Goal: Task Accomplishment & Management: Manage account settings

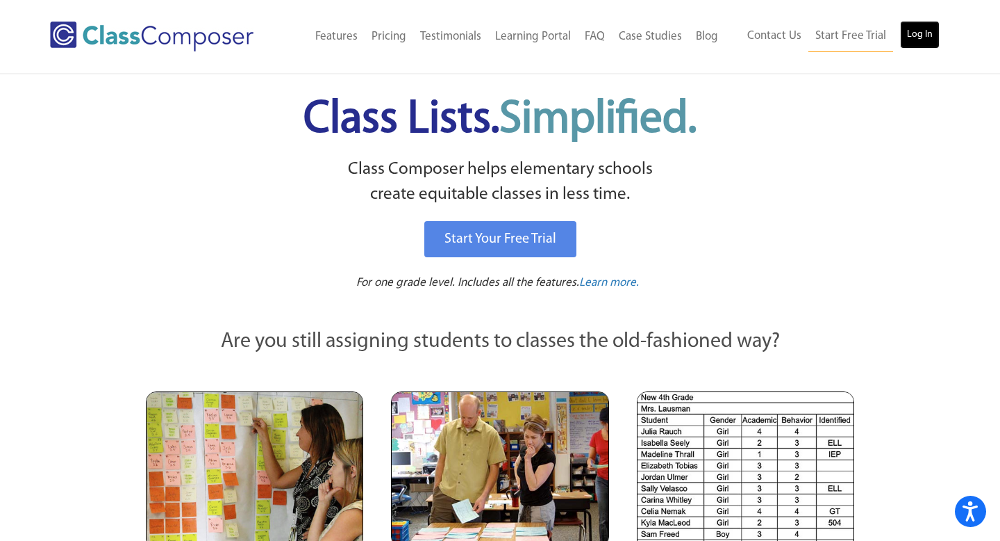
click at [910, 38] on link "Log In" at bounding box center [920, 35] width 40 height 28
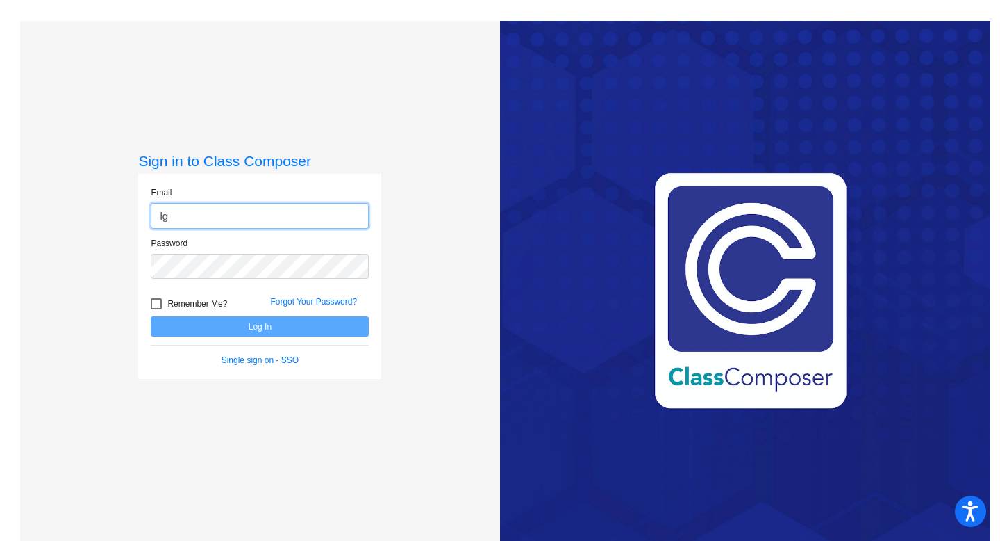
type input "lgoad@chillicotheschools.org"
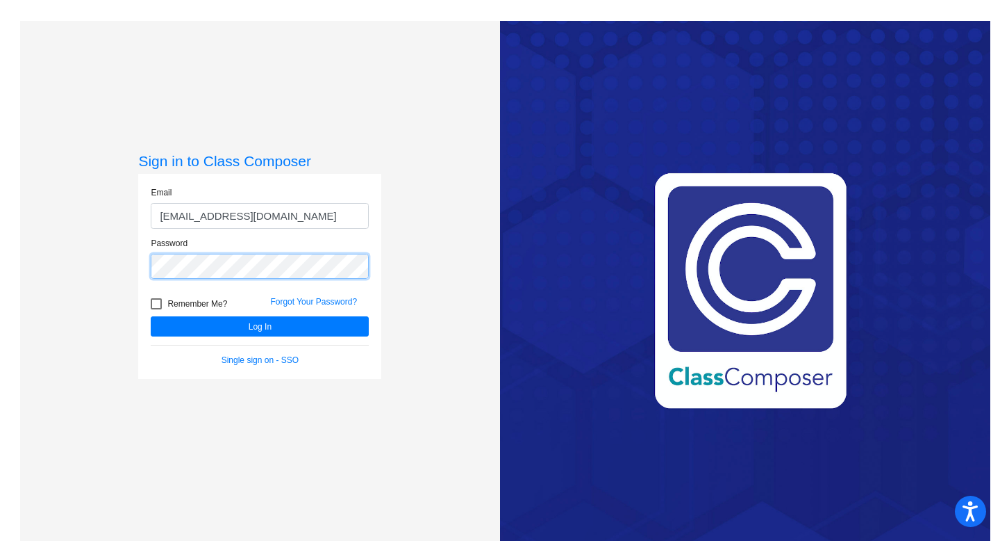
click at [151, 316] on button "Log In" at bounding box center [260, 326] width 218 height 20
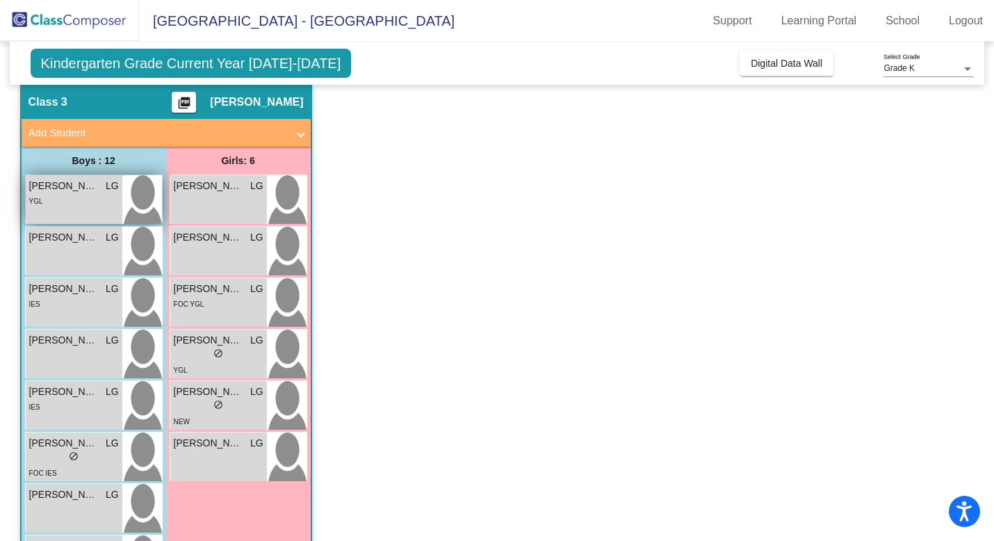
scroll to position [58, 0]
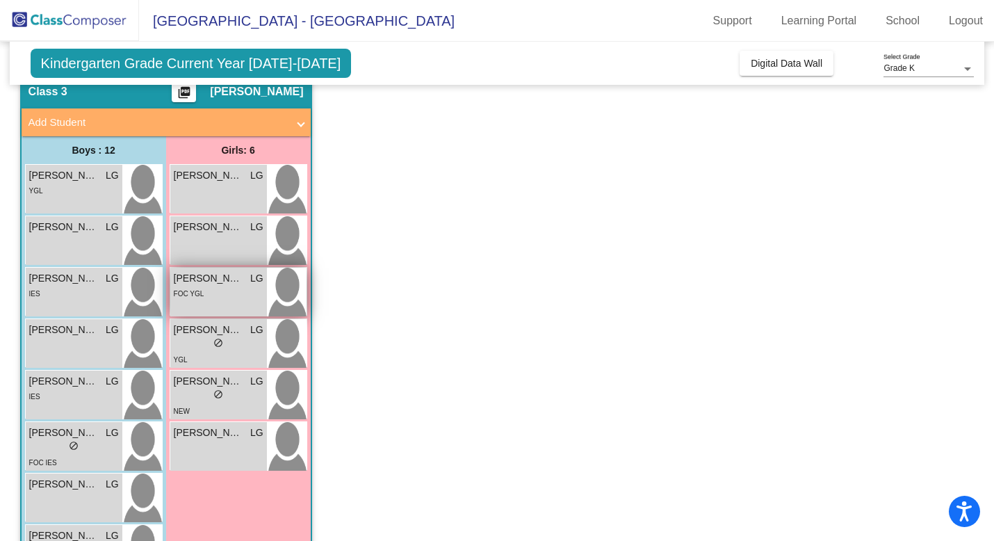
click at [232, 293] on div "FOC YGL" at bounding box center [219, 293] width 90 height 15
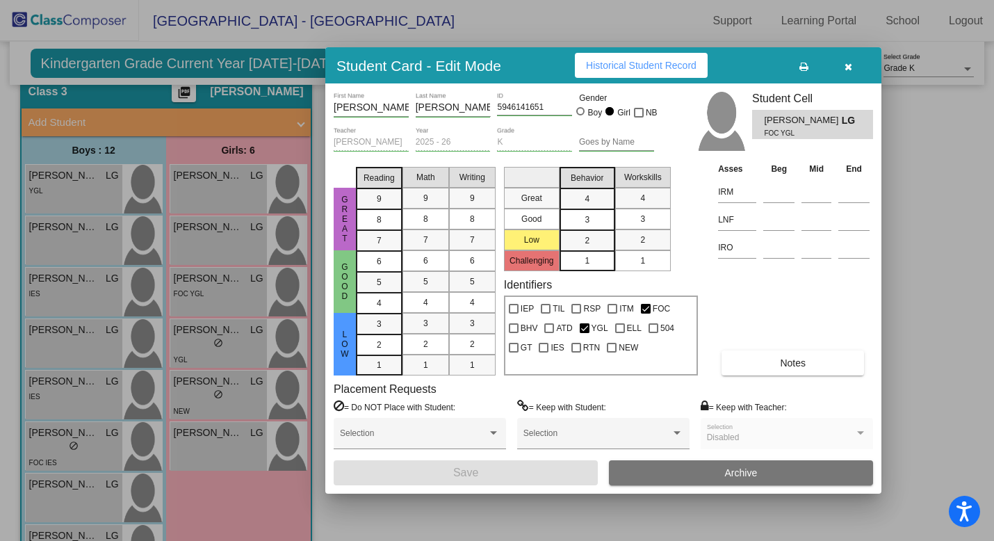
click at [765, 370] on button "Notes" at bounding box center [792, 362] width 142 height 25
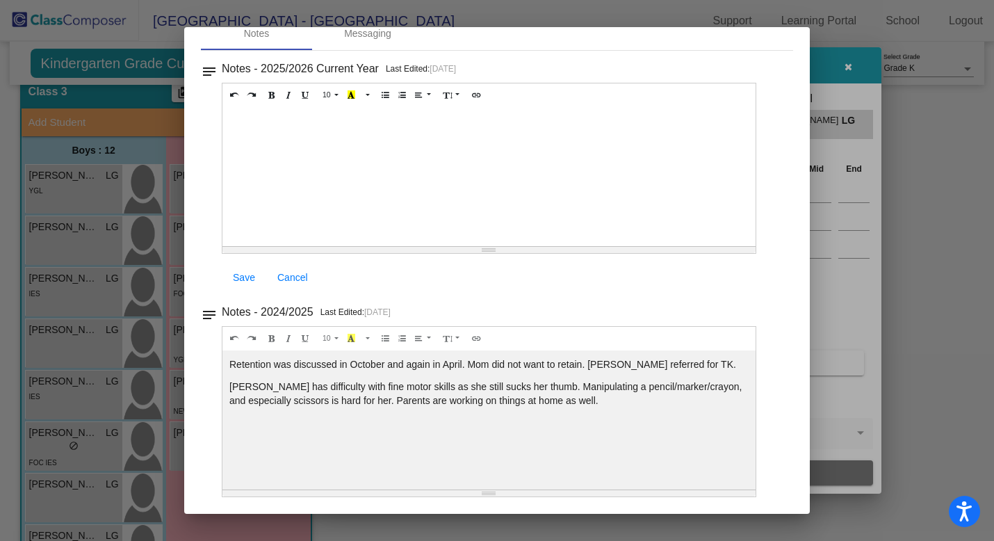
scroll to position [0, 0]
click at [916, 149] on div at bounding box center [497, 270] width 994 height 541
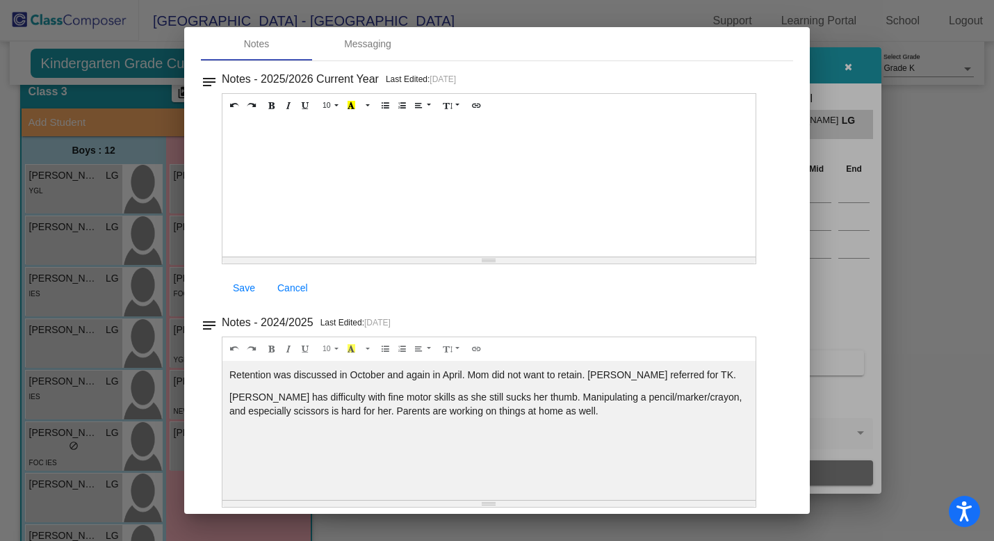
click at [916, 94] on div at bounding box center [497, 270] width 994 height 541
click at [849, 69] on div at bounding box center [497, 270] width 994 height 541
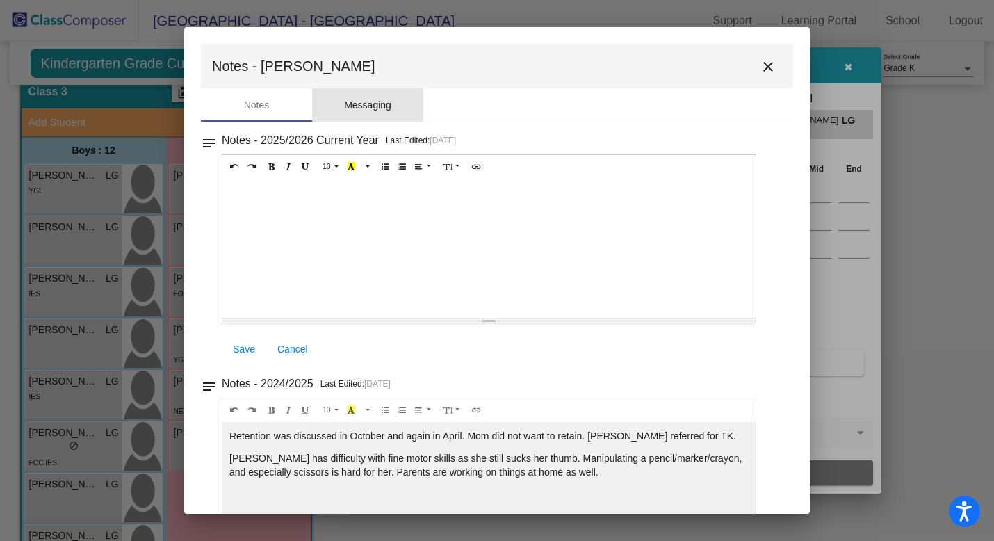
click at [365, 110] on div "Messaging" at bounding box center [367, 105] width 47 height 15
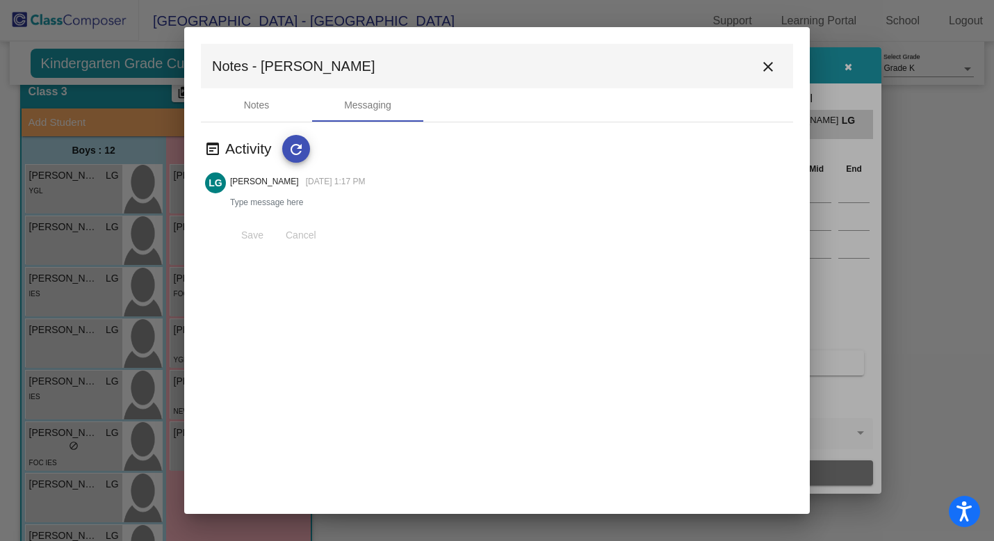
click at [764, 67] on mat-icon "close" at bounding box center [767, 66] width 17 height 17
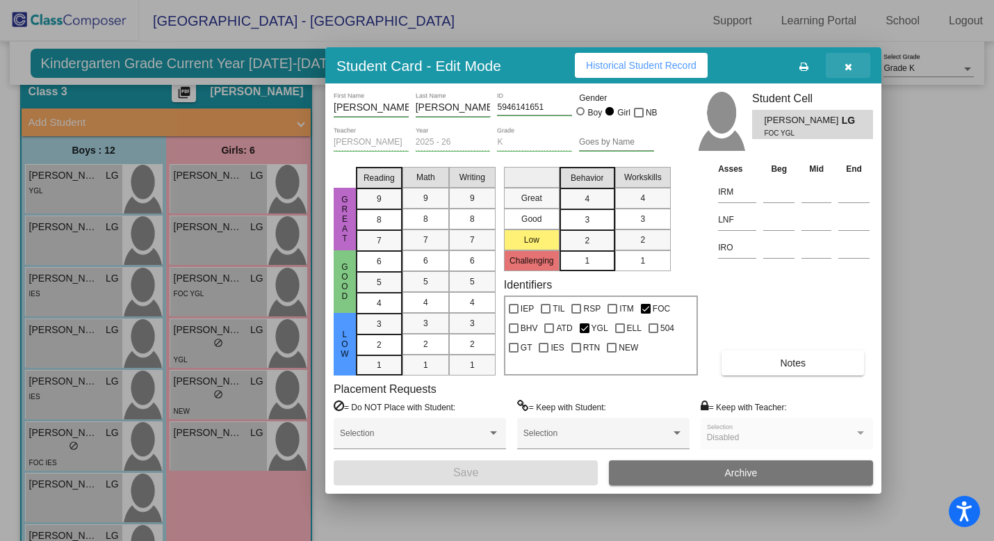
click at [844, 70] on icon "button" at bounding box center [848, 67] width 8 height 10
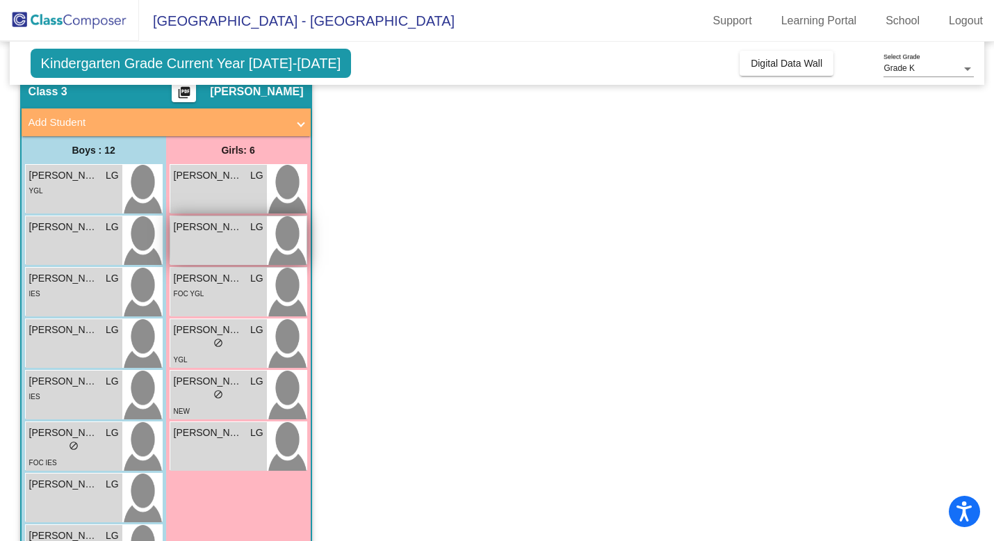
click at [206, 240] on div "Elena Potts LG lock do_not_disturb_alt" at bounding box center [218, 240] width 97 height 49
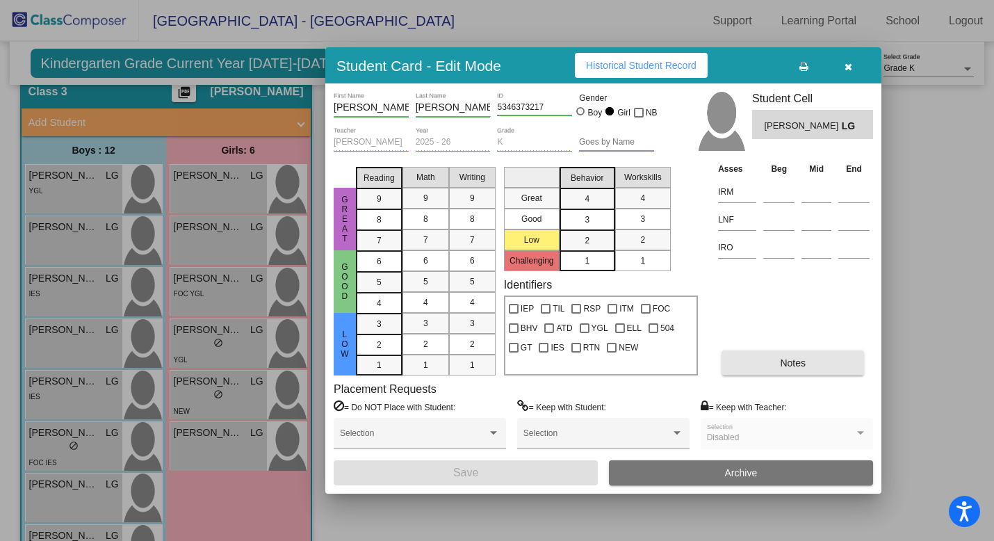
click at [786, 365] on span "Notes" at bounding box center [793, 362] width 26 height 11
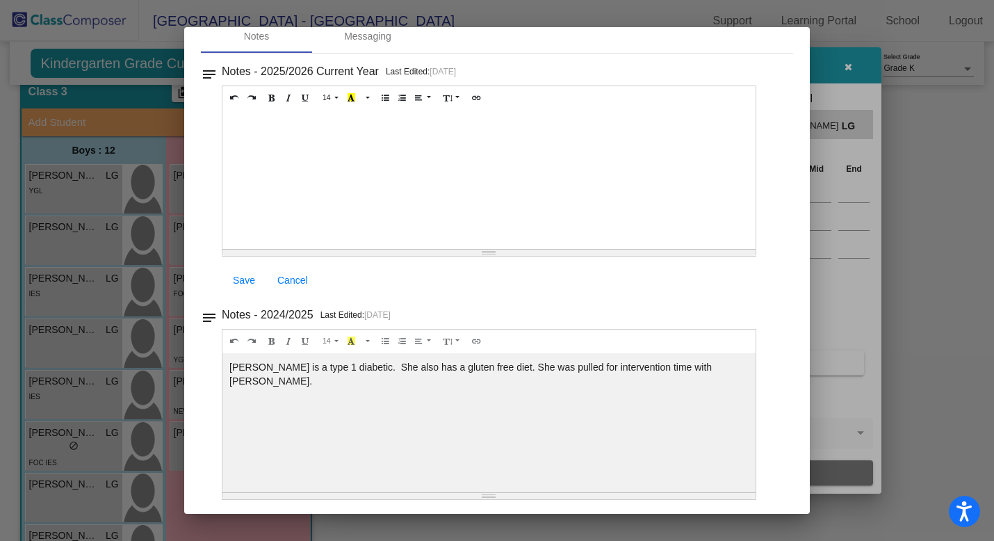
scroll to position [72, 0]
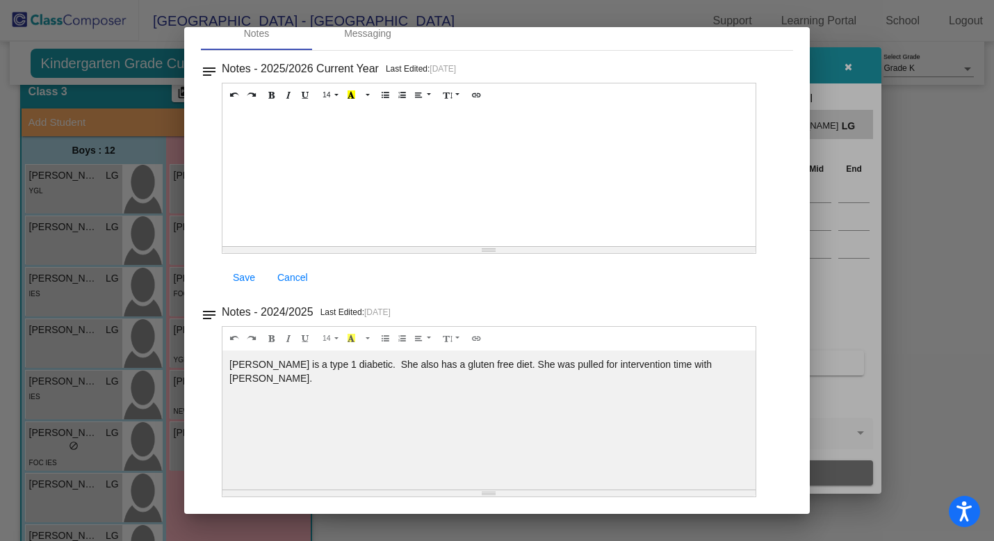
click at [967, 239] on div at bounding box center [497, 270] width 994 height 541
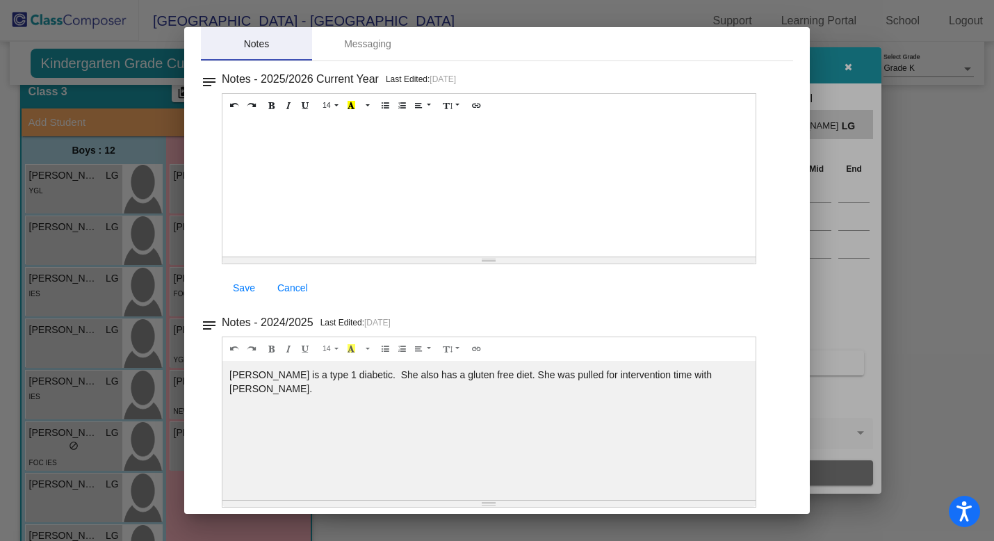
scroll to position [0, 0]
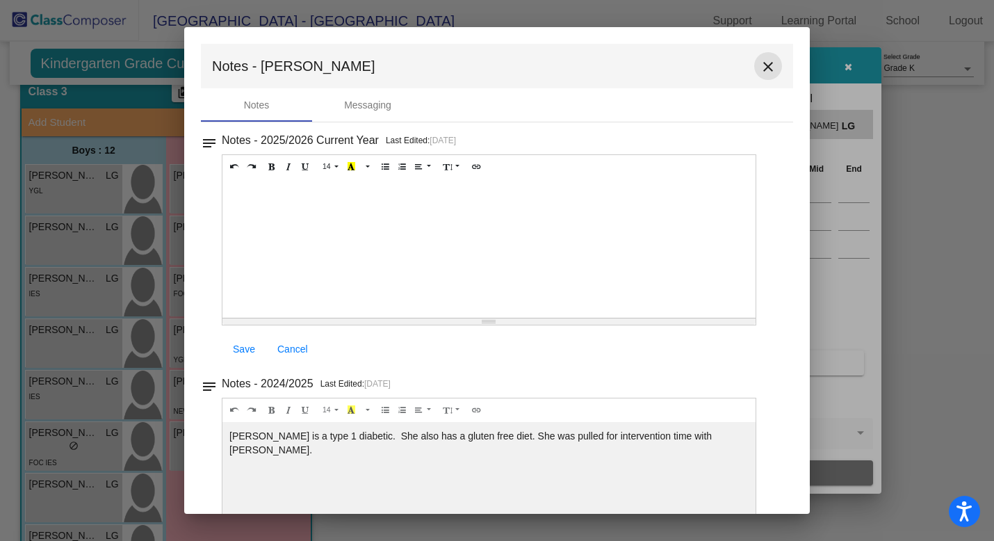
click at [759, 74] on mat-icon "close" at bounding box center [767, 66] width 17 height 17
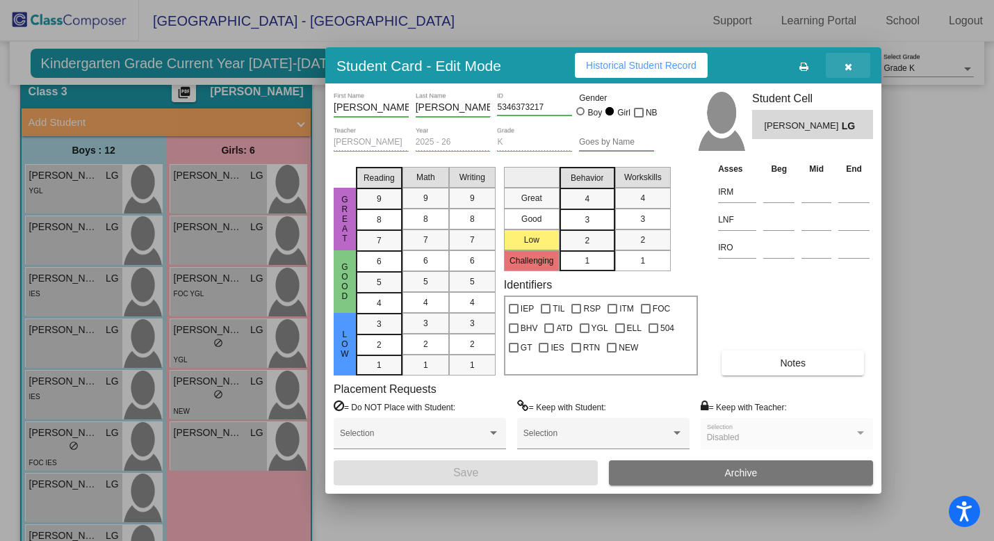
click at [850, 65] on icon "button" at bounding box center [848, 67] width 8 height 10
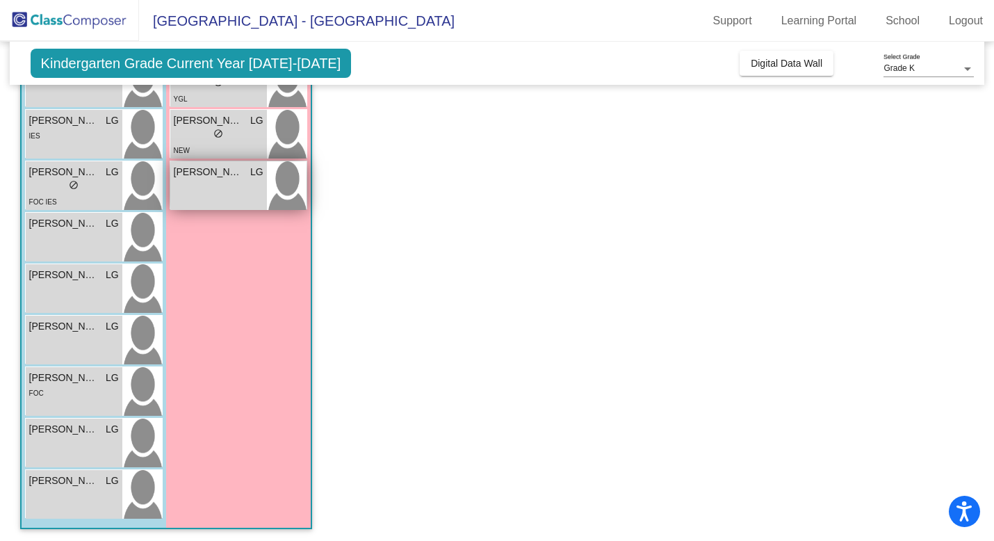
scroll to position [321, 0]
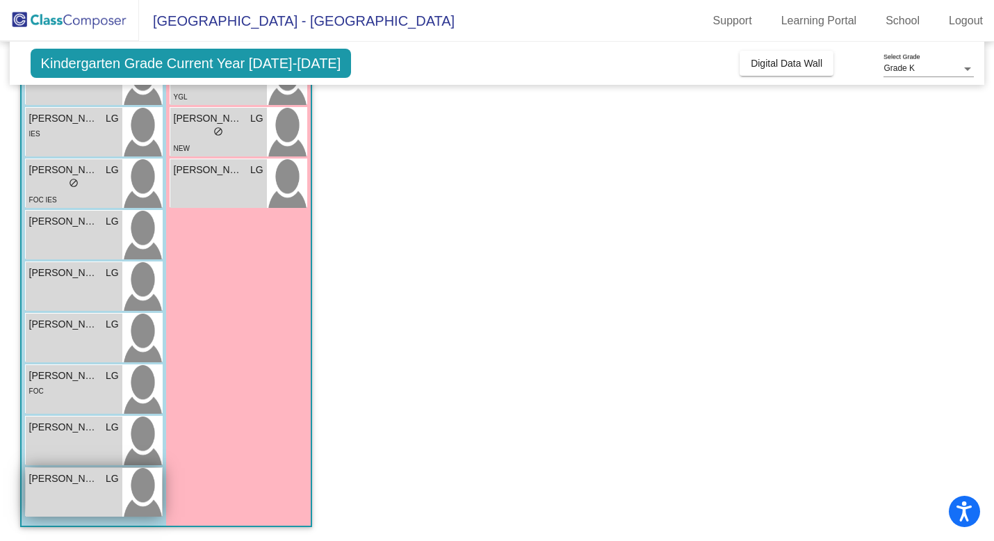
click at [56, 498] on div "Wallace Burch LG lock do_not_disturb_alt" at bounding box center [74, 492] width 97 height 49
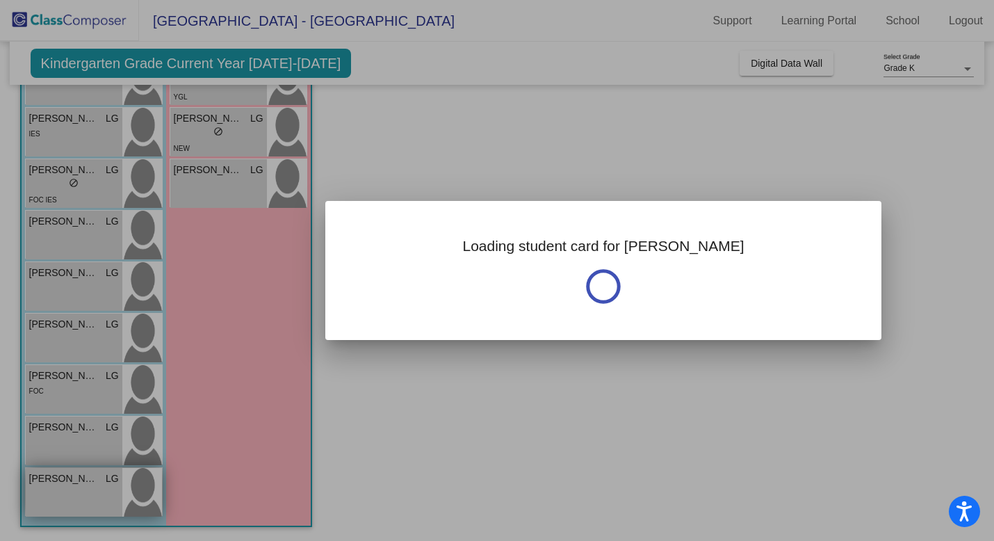
click at [56, 498] on div at bounding box center [497, 270] width 994 height 541
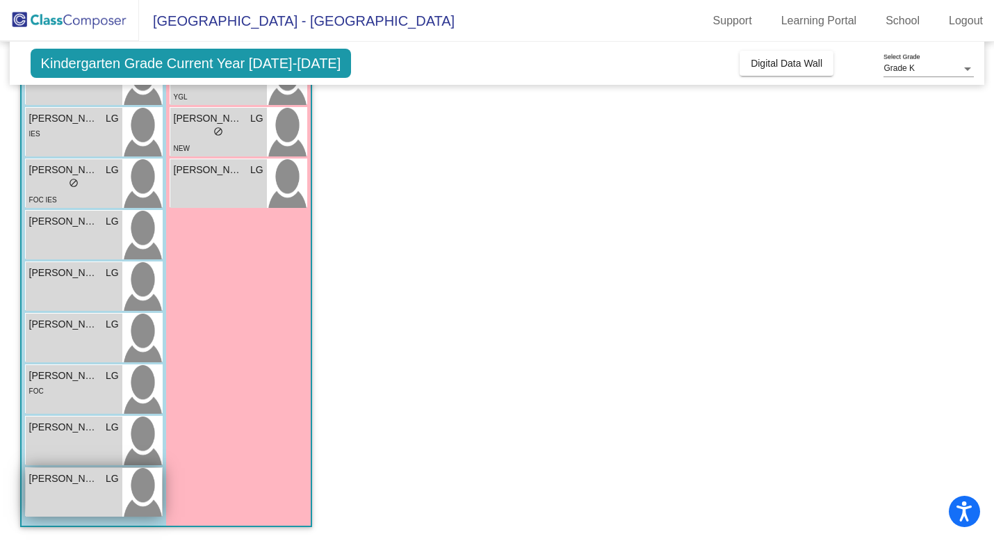
click at [56, 498] on div "Wallace Burch LG lock do_not_disturb_alt" at bounding box center [74, 492] width 97 height 49
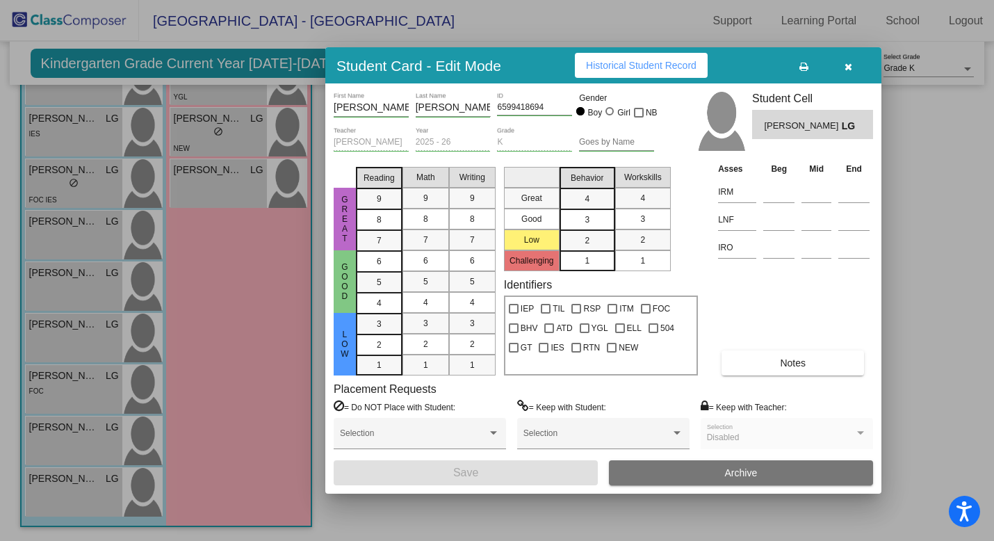
click at [769, 366] on button "Notes" at bounding box center [792, 362] width 142 height 25
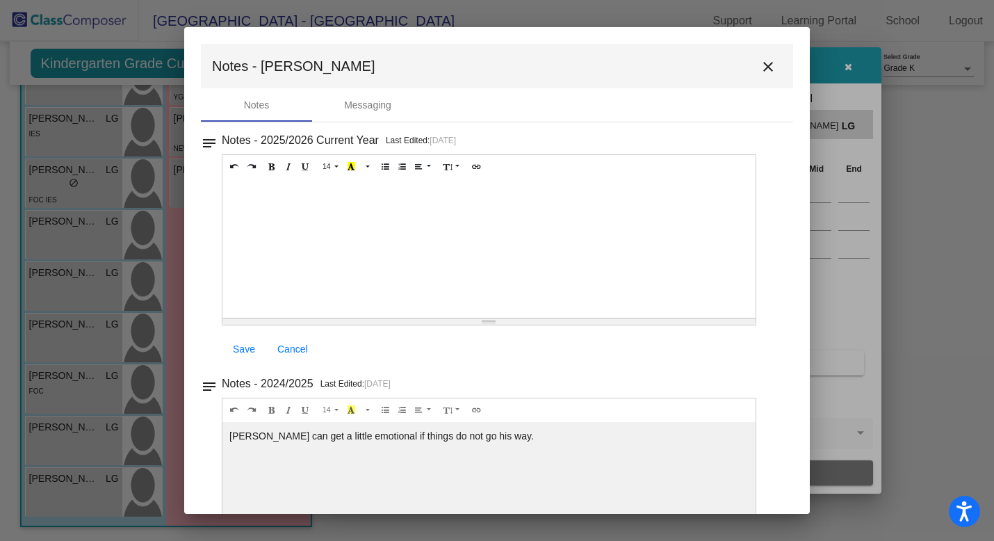
click at [759, 61] on mat-icon "close" at bounding box center [767, 66] width 17 height 17
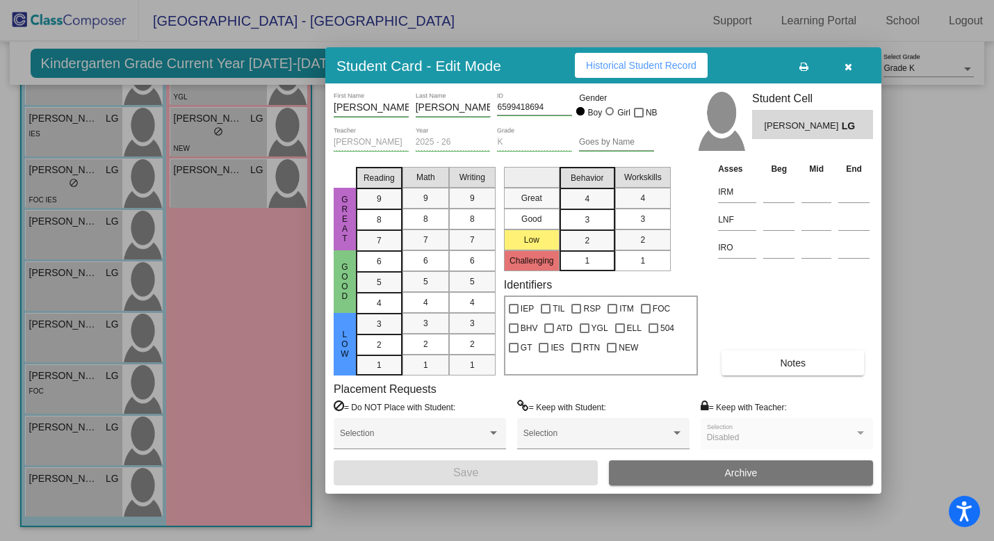
click at [848, 68] on icon "button" at bounding box center [848, 67] width 8 height 10
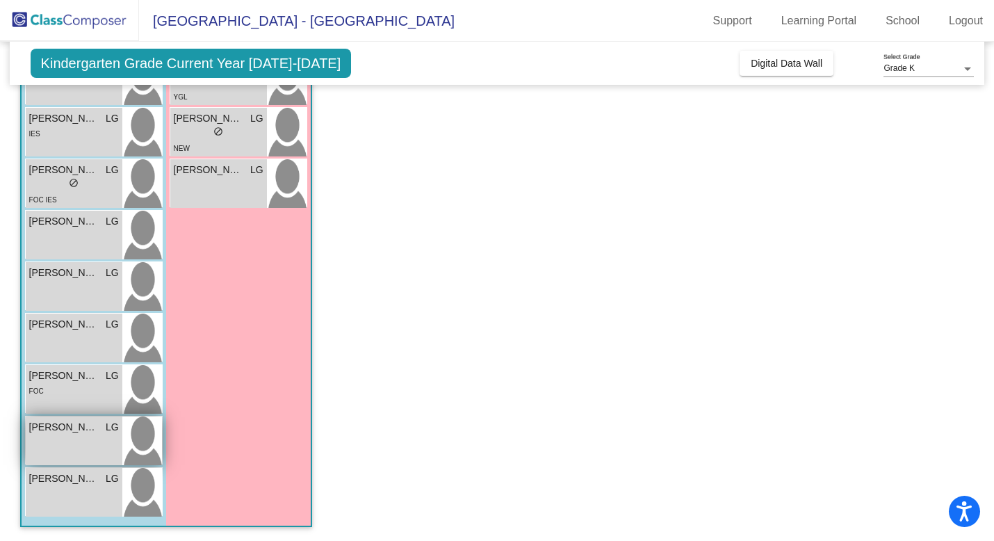
click at [75, 445] on div "Tobias St. Clair LG lock do_not_disturb_alt" at bounding box center [74, 440] width 97 height 49
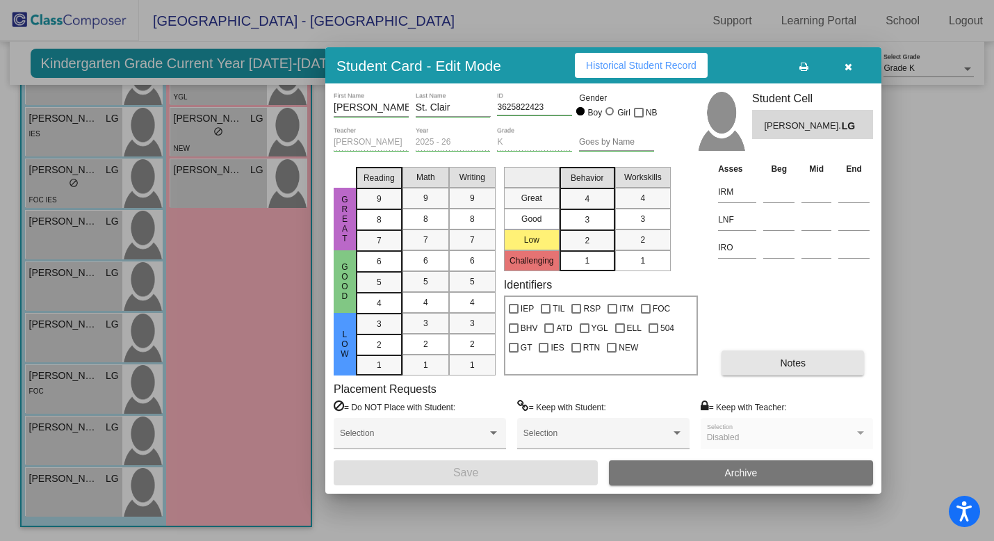
click at [762, 361] on button "Notes" at bounding box center [792, 362] width 142 height 25
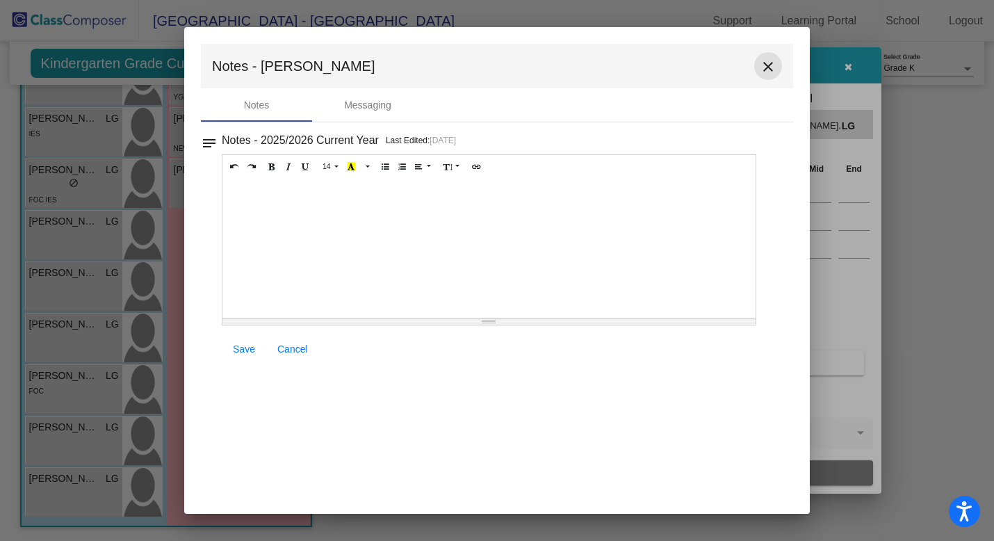
click at [775, 69] on mat-icon "close" at bounding box center [767, 66] width 17 height 17
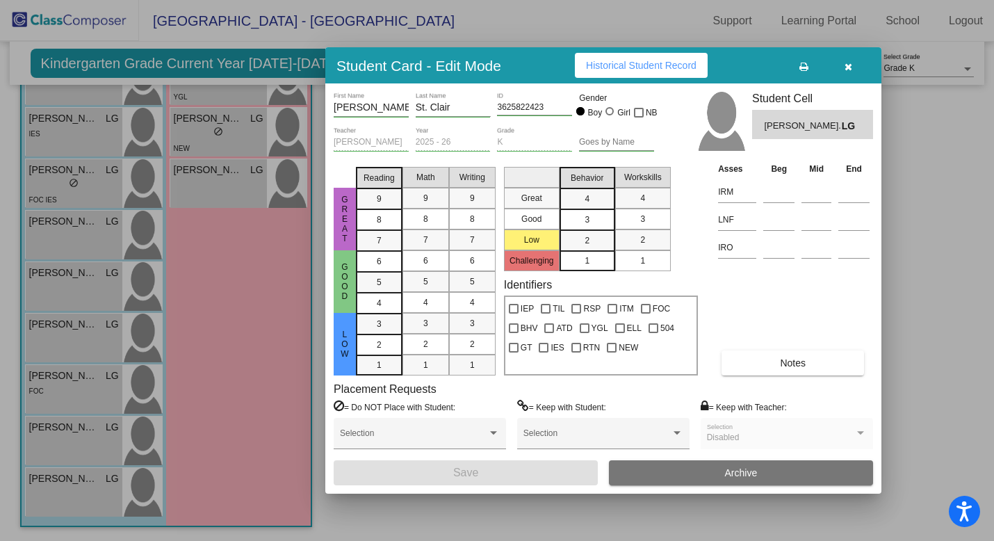
click at [849, 71] on button "button" at bounding box center [847, 65] width 44 height 25
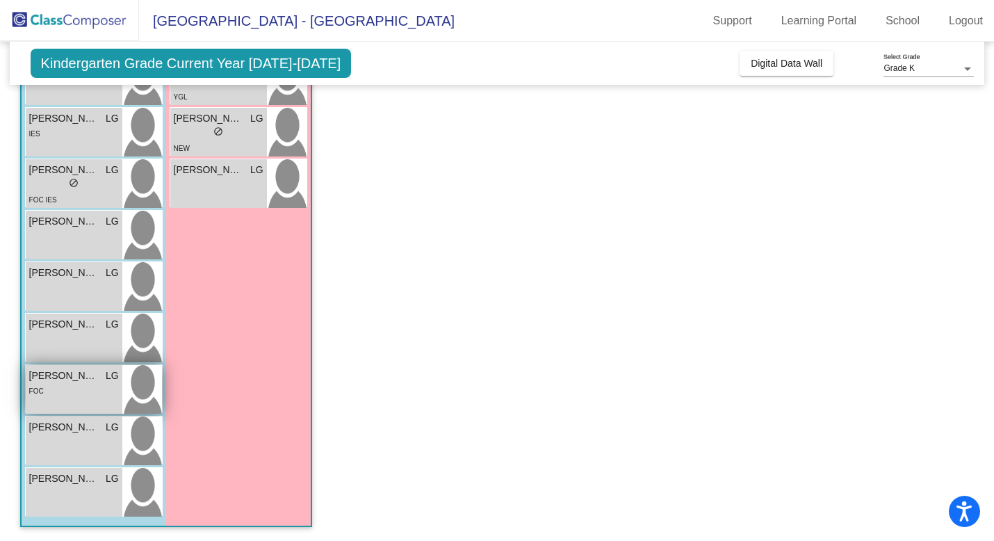
click at [88, 391] on div "FOC" at bounding box center [74, 390] width 90 height 15
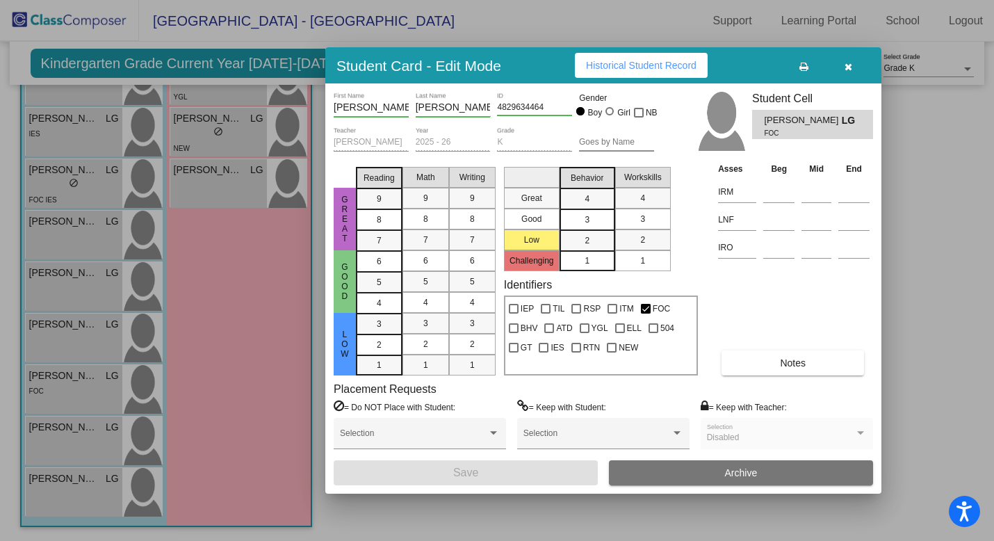
click at [759, 356] on button "Notes" at bounding box center [792, 362] width 142 height 25
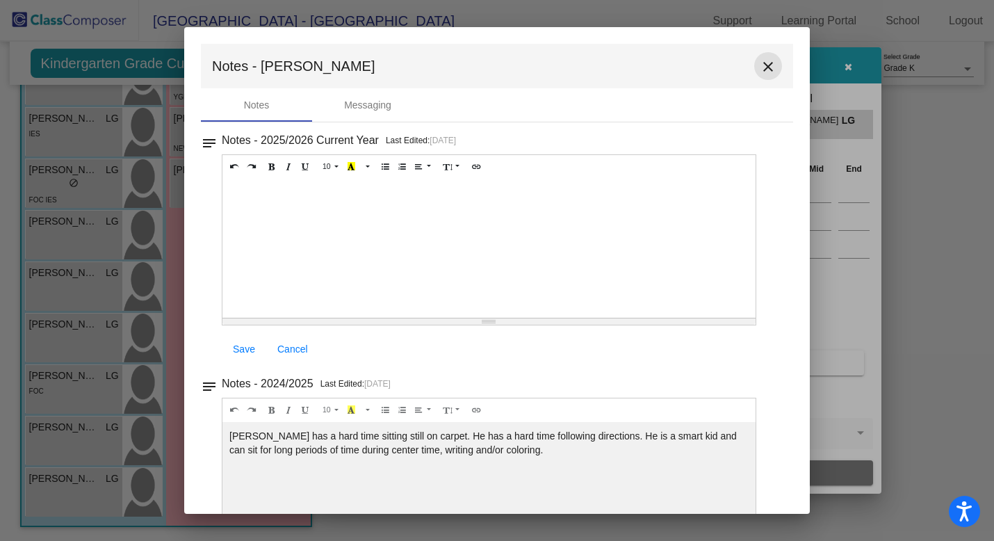
click at [761, 72] on mat-icon "close" at bounding box center [767, 66] width 17 height 17
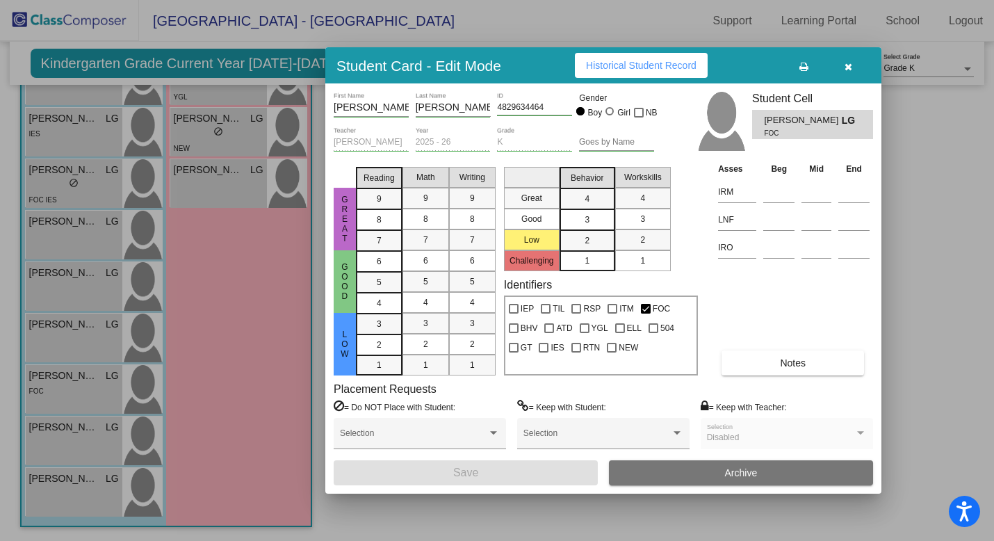
click at [846, 72] on button "button" at bounding box center [847, 65] width 44 height 25
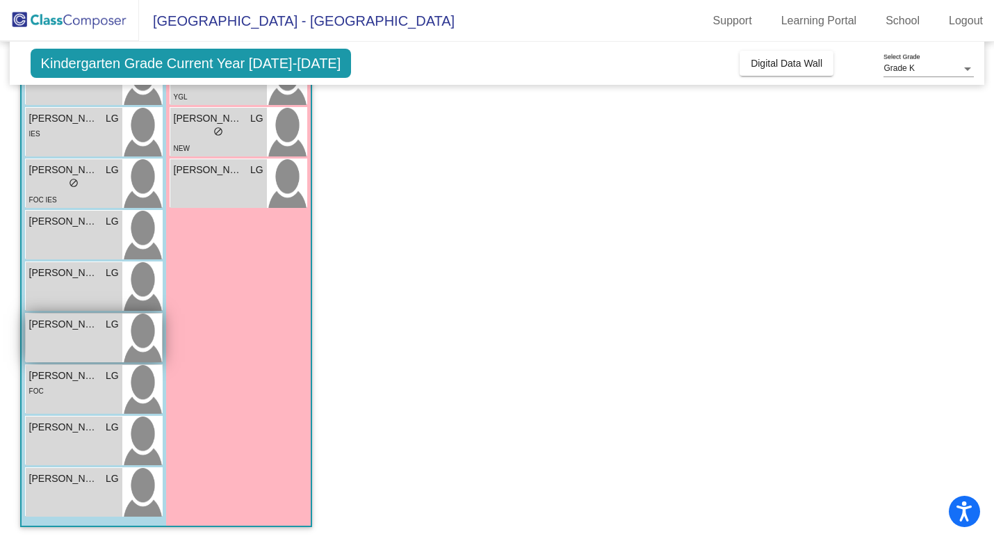
click at [48, 339] on div "Oliver Luttrell LG lock do_not_disturb_alt" at bounding box center [74, 337] width 97 height 49
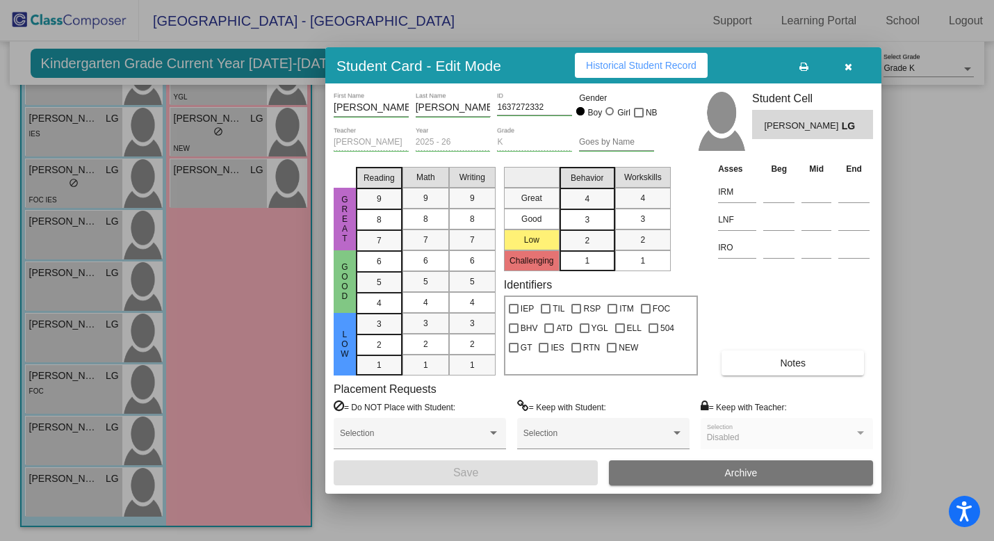
click at [788, 368] on button "Notes" at bounding box center [792, 362] width 142 height 25
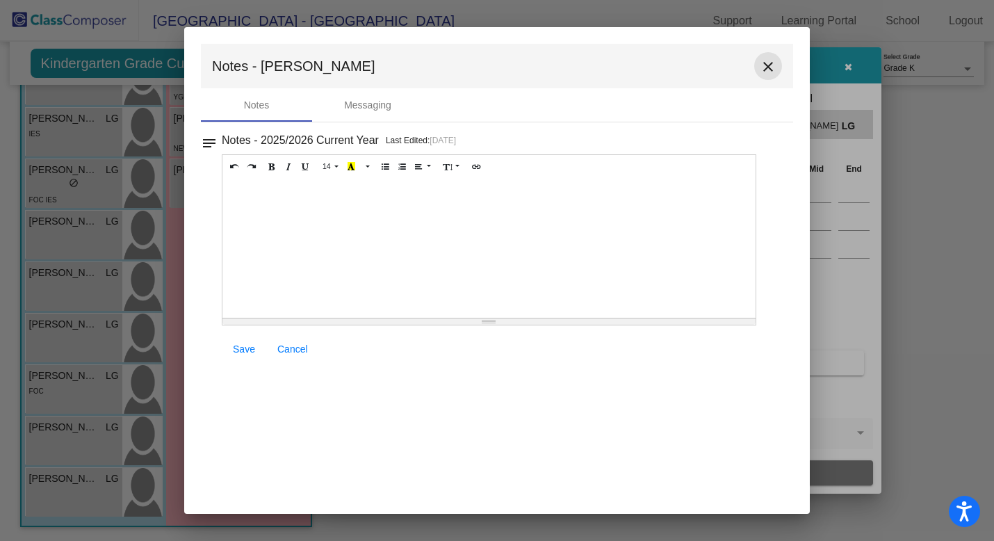
click at [766, 72] on mat-icon "close" at bounding box center [767, 66] width 17 height 17
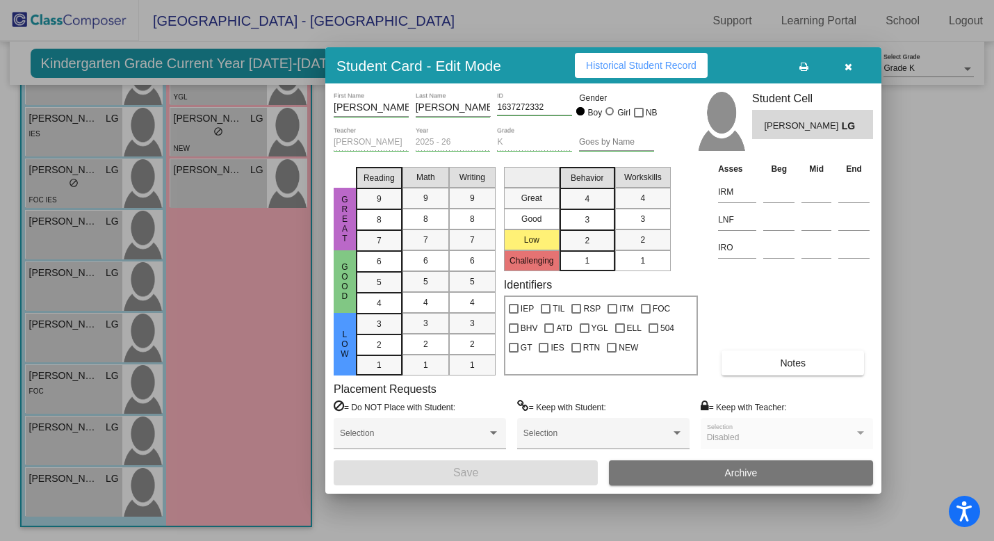
click at [848, 67] on icon "button" at bounding box center [848, 67] width 8 height 10
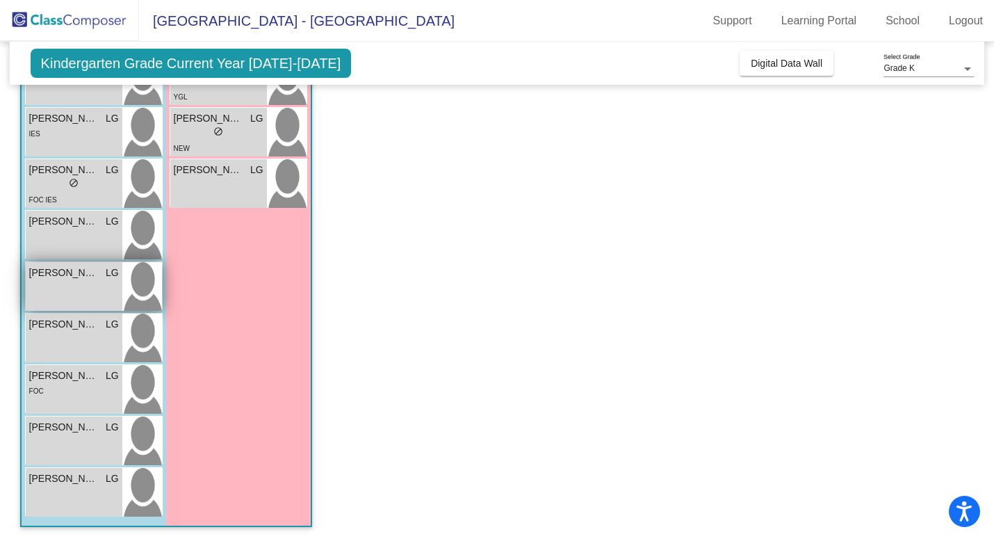
click at [78, 280] on div "Leandro Quintero Figueroa LG lock do_not_disturb_alt" at bounding box center [74, 286] width 97 height 49
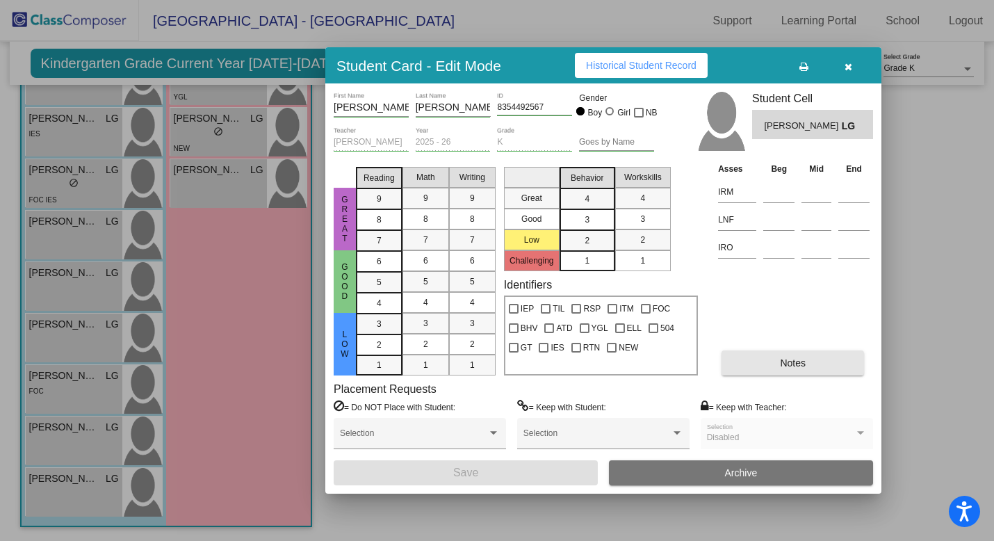
click at [764, 370] on button "Notes" at bounding box center [792, 362] width 142 height 25
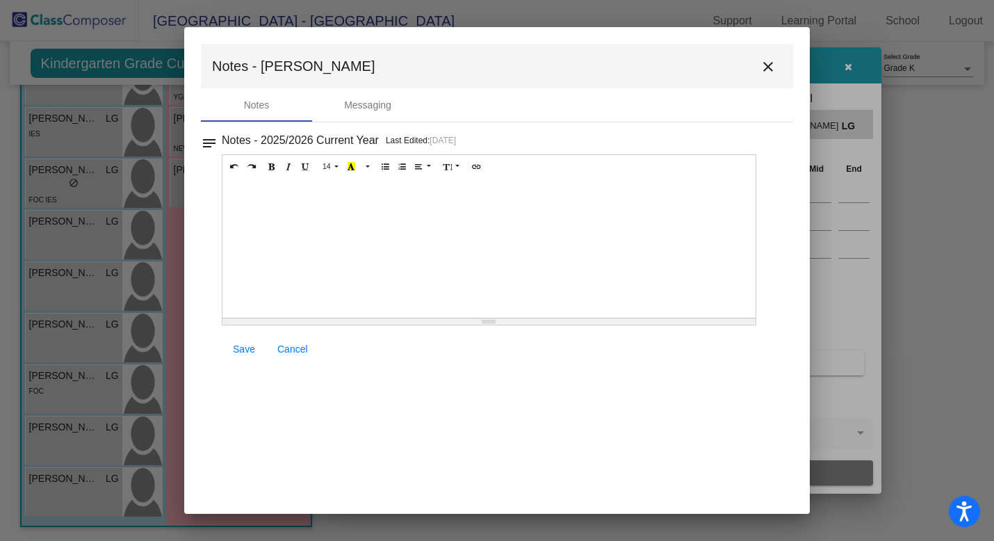
click at [775, 65] on mat-icon "close" at bounding box center [767, 66] width 17 height 17
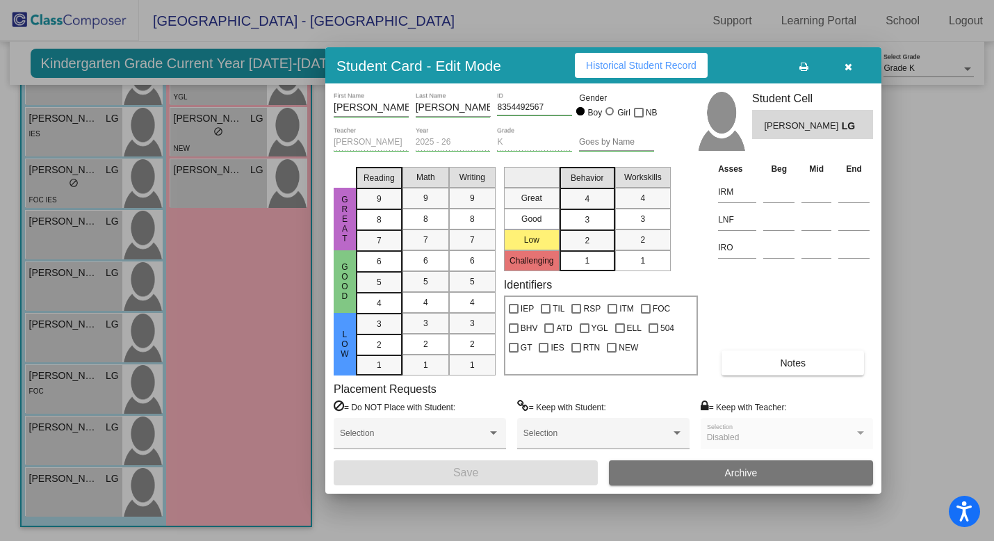
click at [850, 66] on icon "button" at bounding box center [848, 67] width 8 height 10
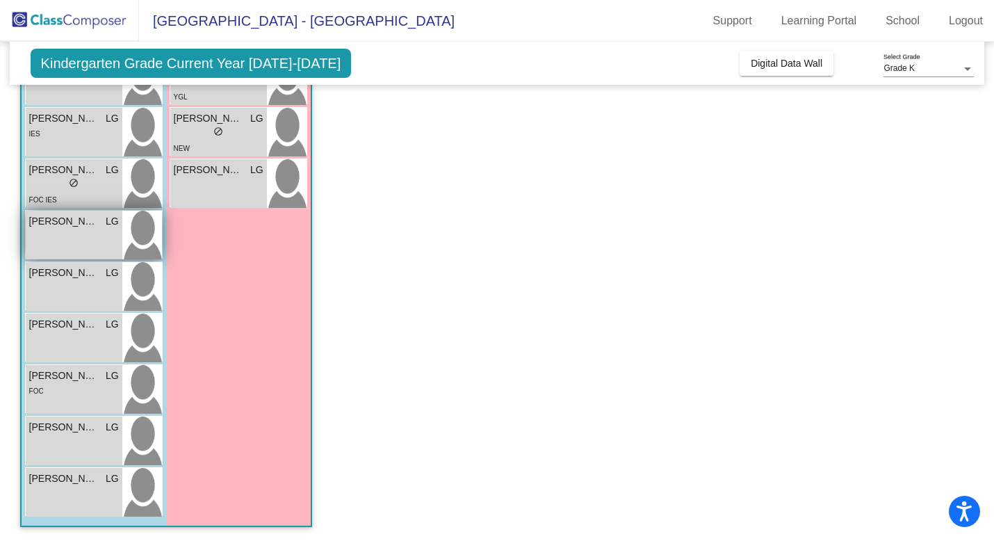
click at [83, 229] on div "Landen Burns LG lock do_not_disturb_alt" at bounding box center [74, 235] width 97 height 49
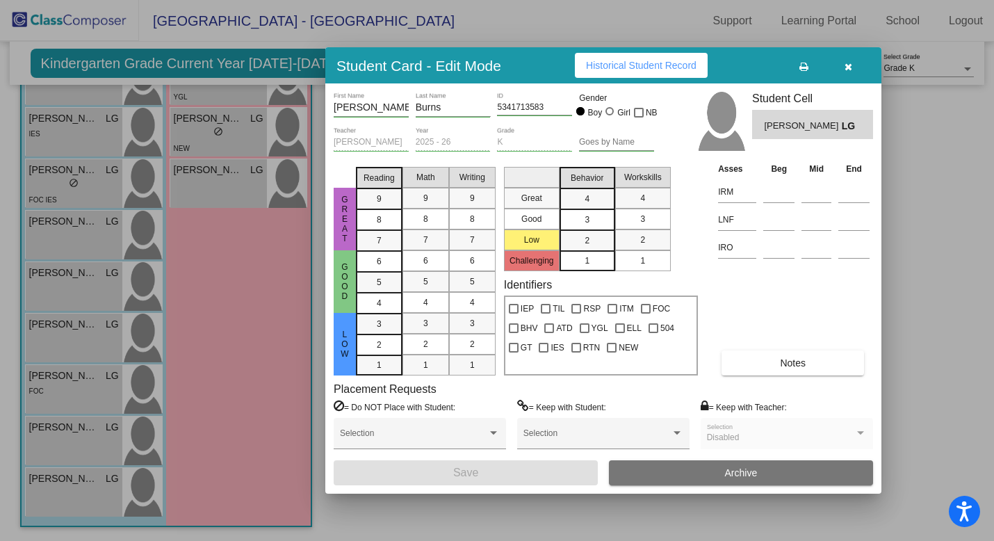
click at [780, 358] on span "Notes" at bounding box center [793, 362] width 26 height 11
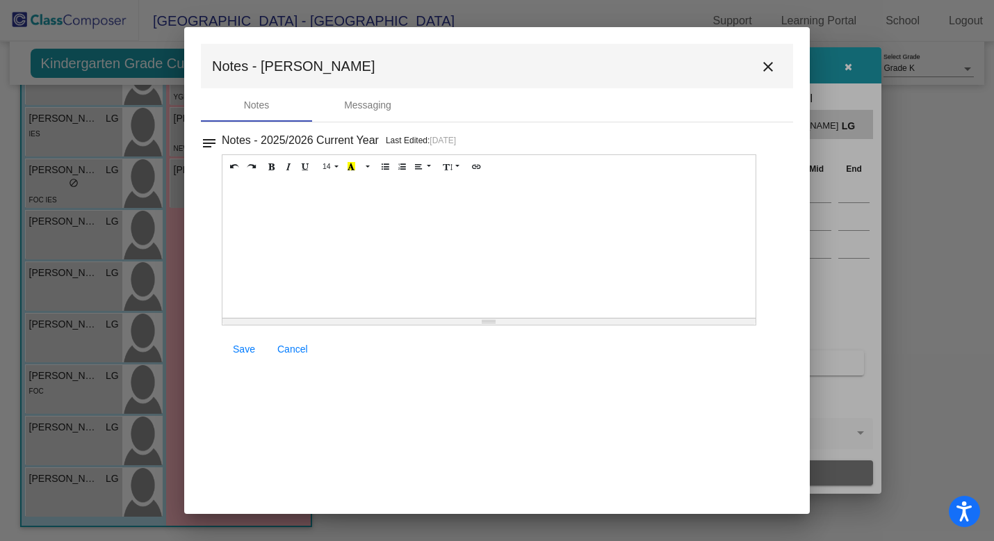
click at [764, 69] on mat-icon "close" at bounding box center [767, 66] width 17 height 17
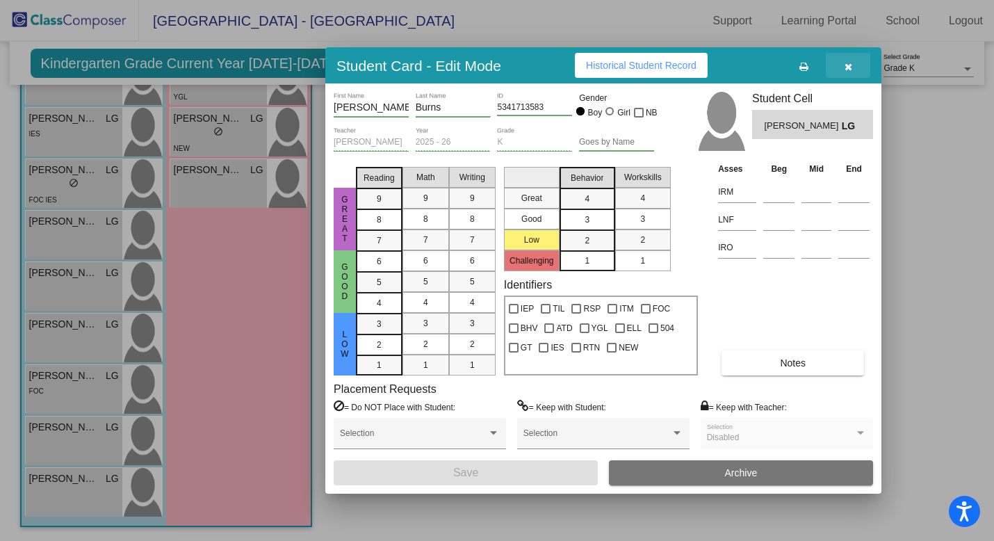
click at [850, 65] on icon "button" at bounding box center [848, 67] width 8 height 10
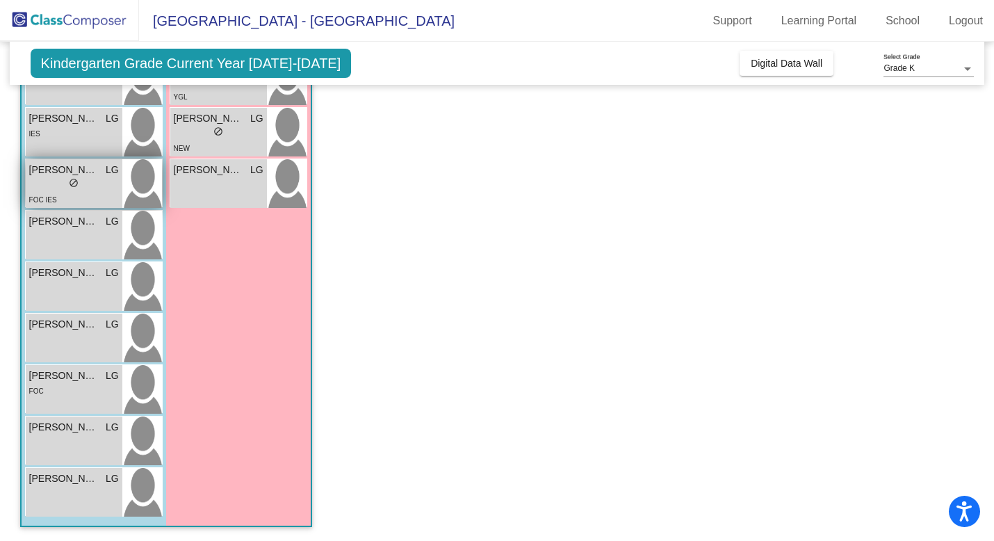
click at [87, 192] on div "FOC IES" at bounding box center [74, 199] width 90 height 15
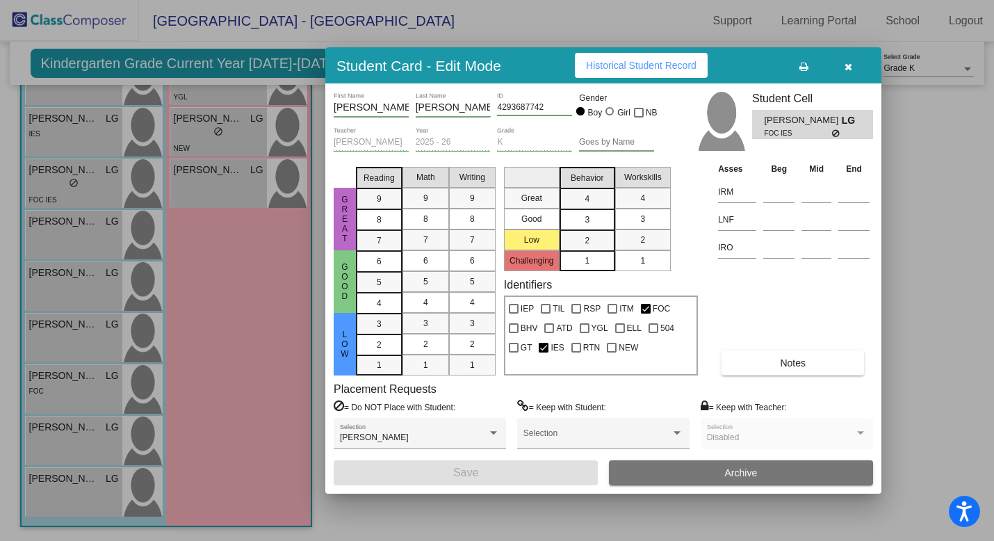
click at [762, 368] on button "Notes" at bounding box center [792, 362] width 142 height 25
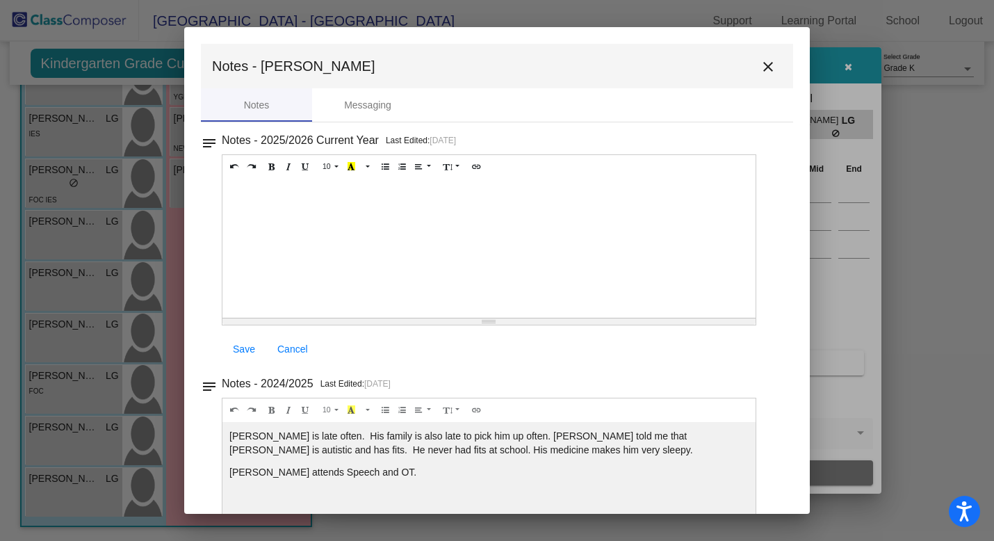
click at [759, 63] on mat-icon "close" at bounding box center [767, 66] width 17 height 17
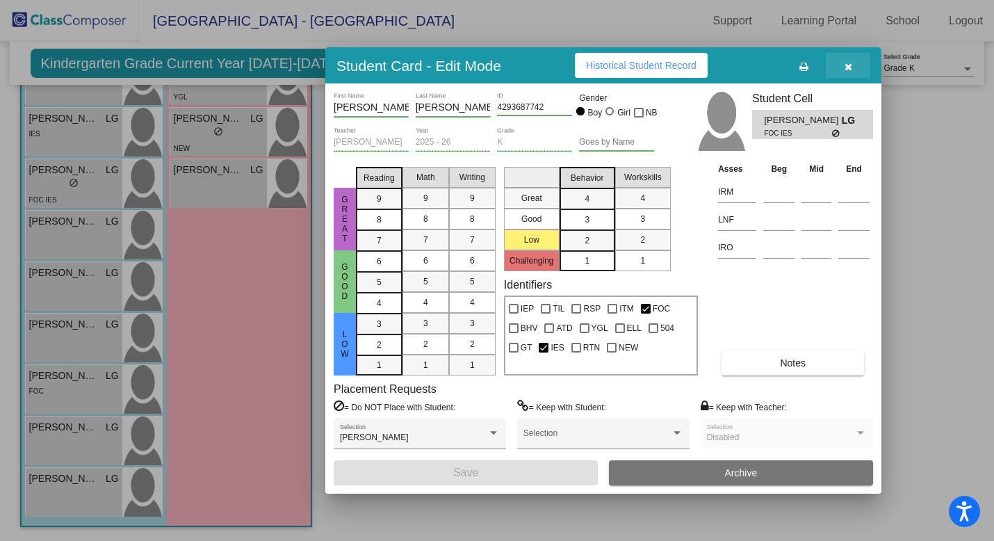
click at [850, 71] on button "button" at bounding box center [847, 65] width 44 height 25
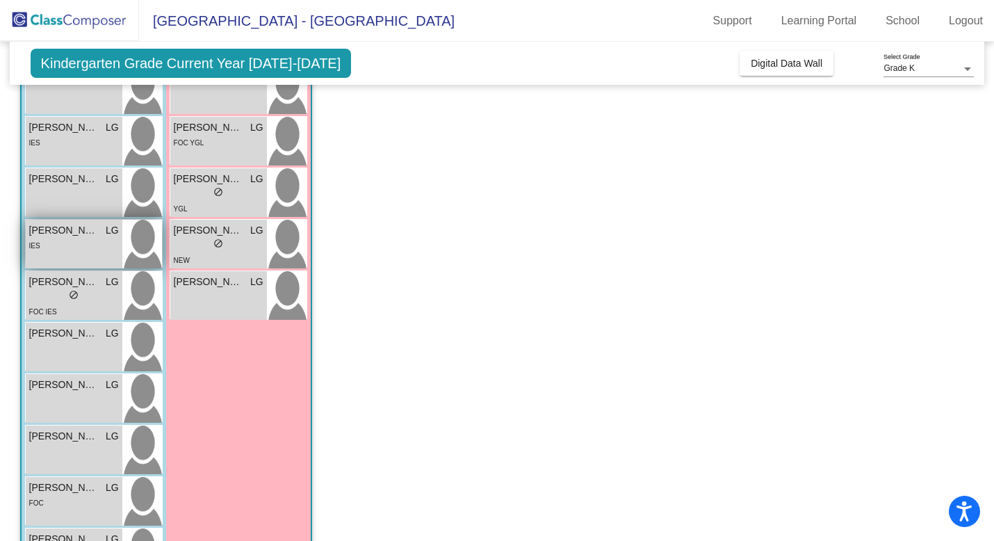
scroll to position [205, 0]
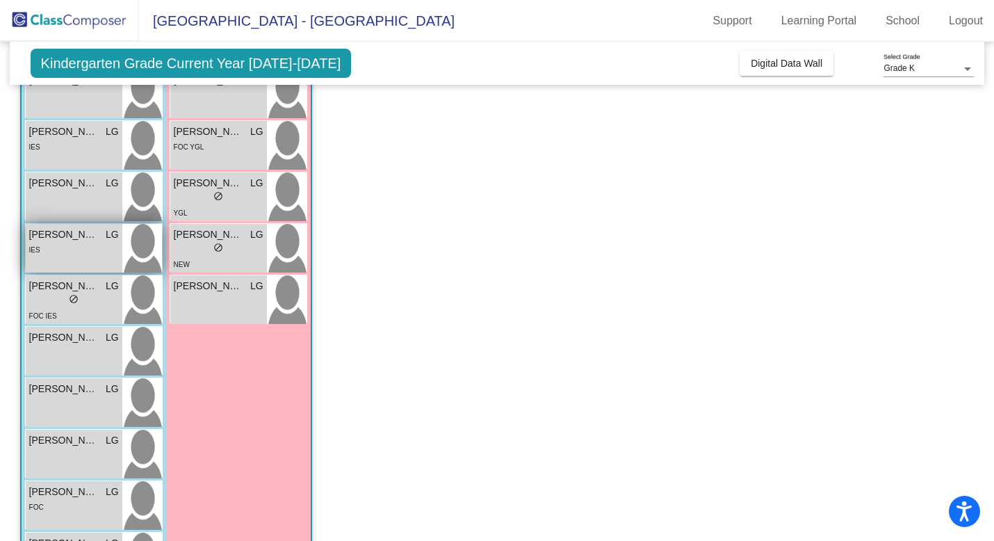
click at [76, 253] on div "IES" at bounding box center [74, 249] width 90 height 15
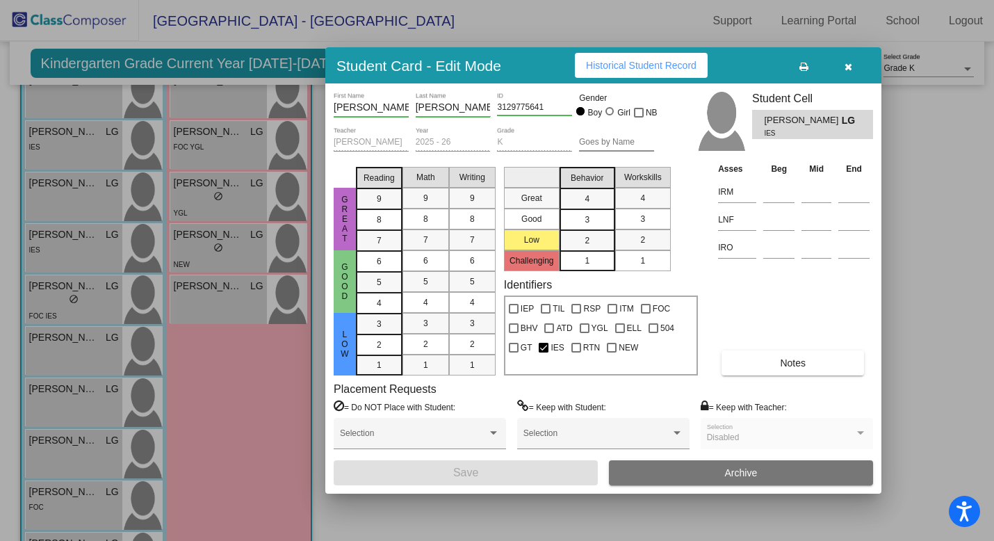
click at [832, 364] on button "Notes" at bounding box center [792, 362] width 142 height 25
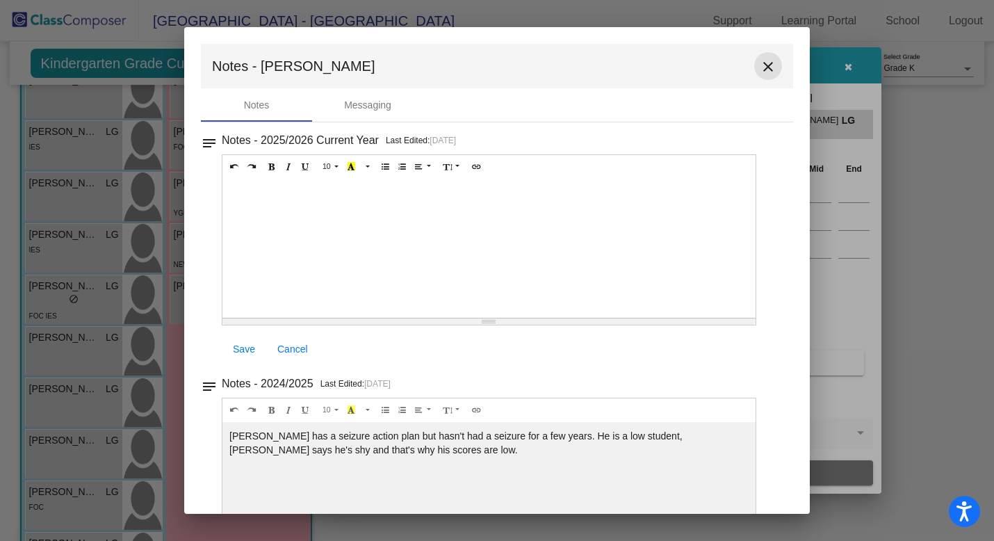
click at [760, 69] on mat-icon "close" at bounding box center [767, 66] width 17 height 17
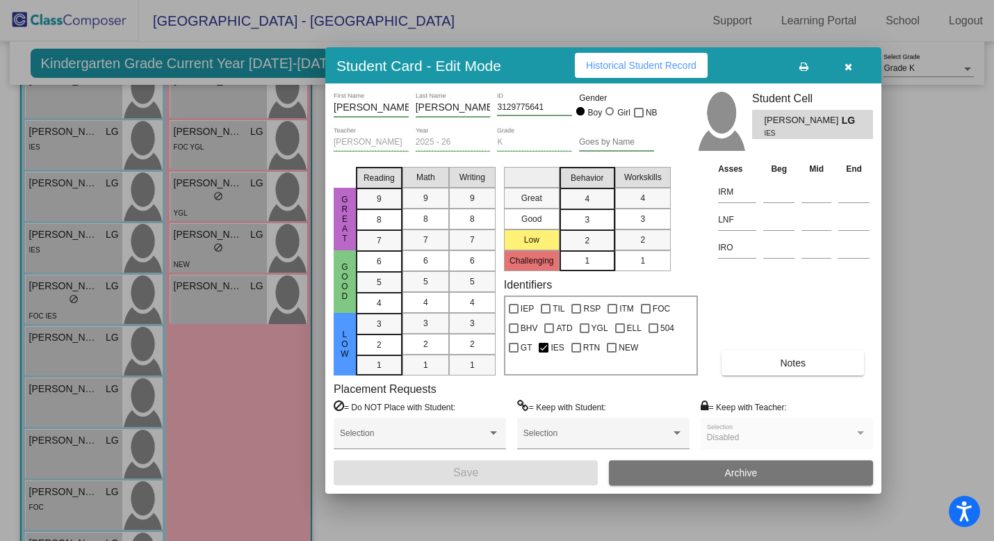
click at [850, 66] on icon "button" at bounding box center [848, 67] width 8 height 10
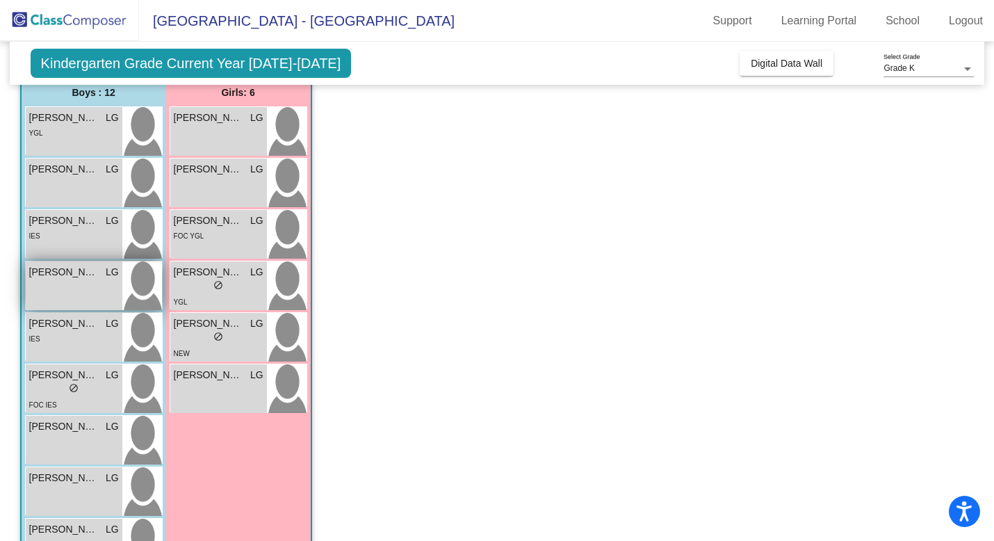
scroll to position [100, 0]
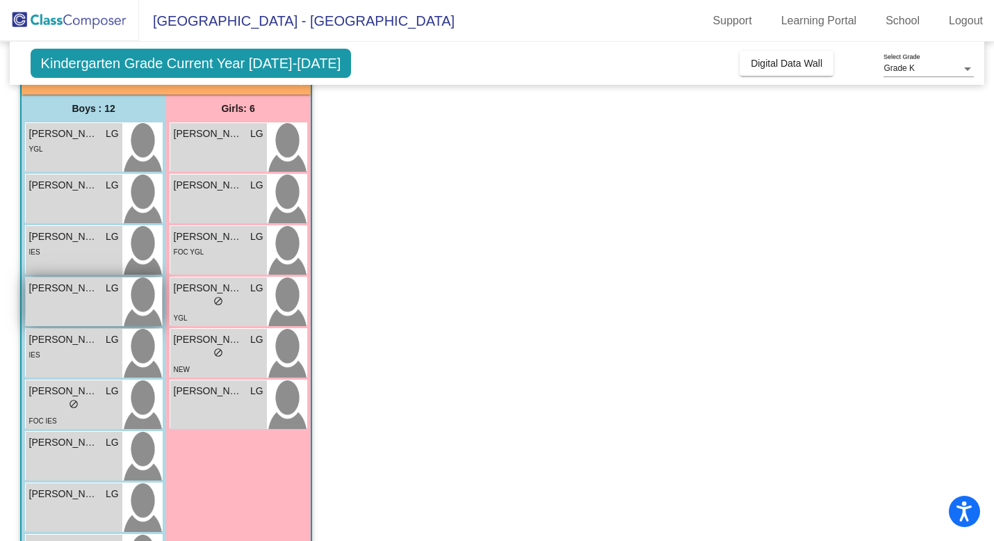
click at [83, 314] on div "Dean Horton LG lock do_not_disturb_alt" at bounding box center [74, 301] width 97 height 49
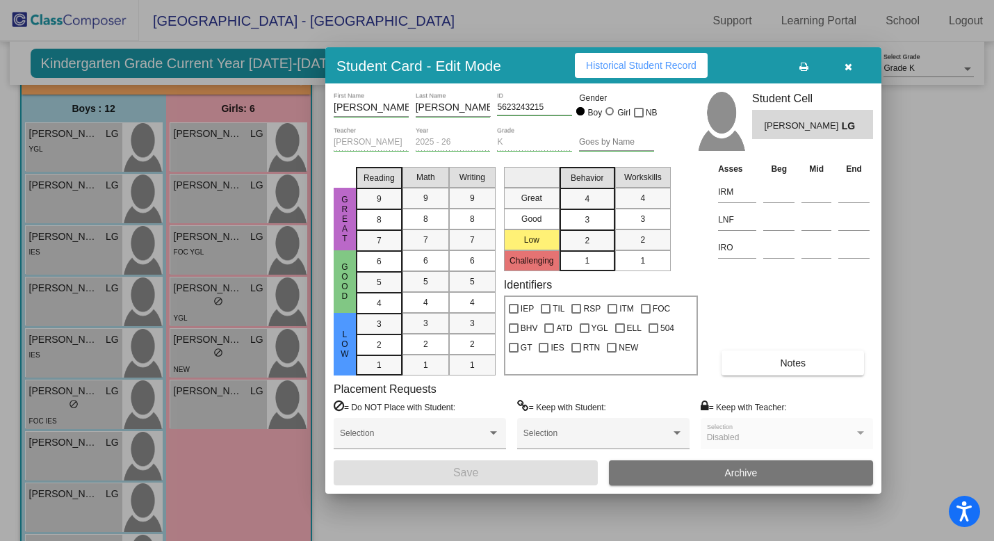
click at [776, 360] on button "Notes" at bounding box center [792, 362] width 142 height 25
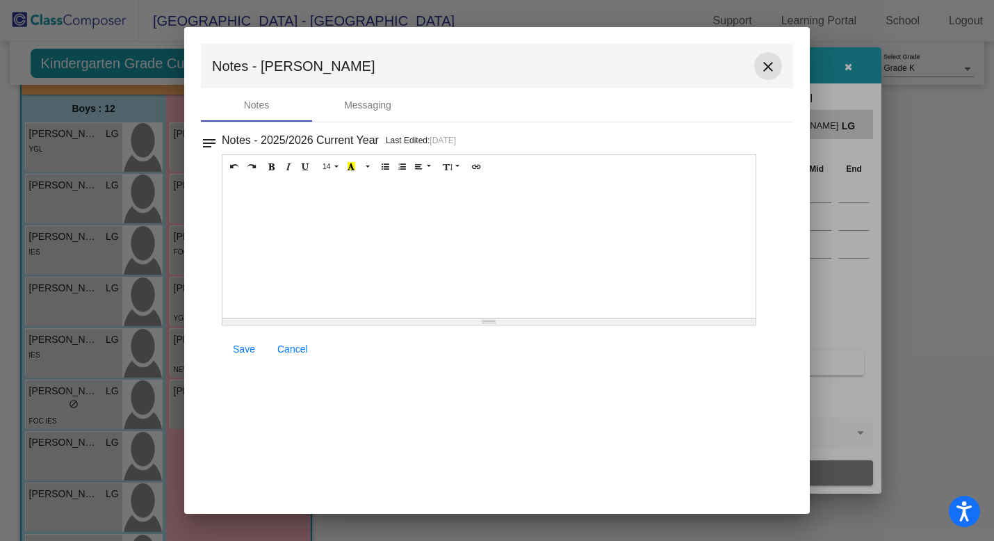
click at [769, 63] on mat-icon "close" at bounding box center [767, 66] width 17 height 17
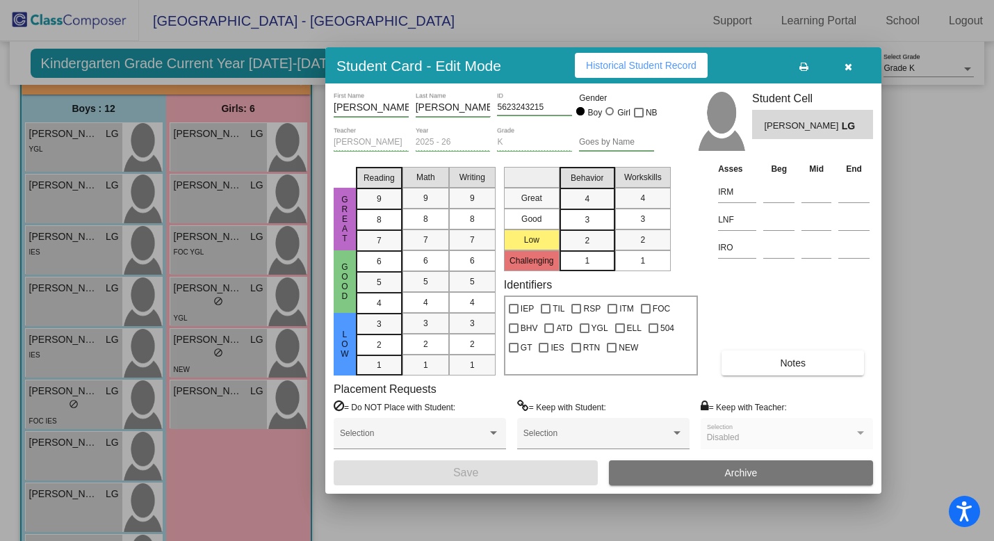
click at [850, 69] on icon "button" at bounding box center [848, 67] width 8 height 10
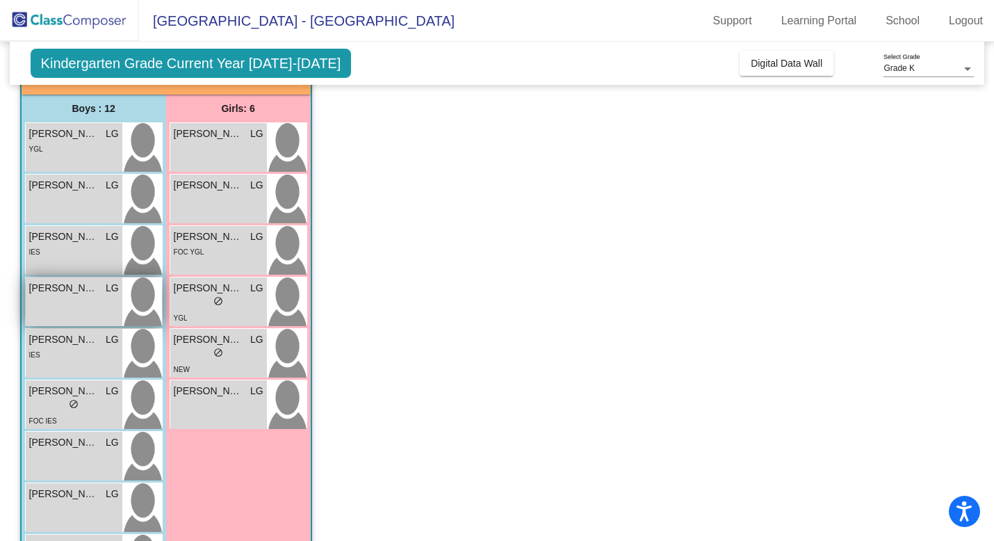
click at [79, 295] on div "Dean Horton LG lock do_not_disturb_alt" at bounding box center [74, 301] width 97 height 49
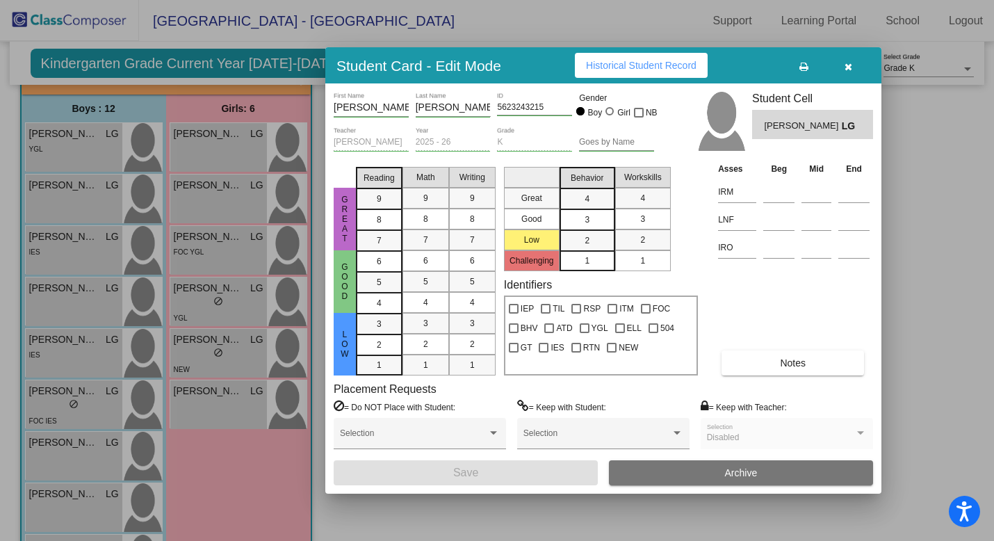
click at [823, 372] on button "Notes" at bounding box center [792, 362] width 142 height 25
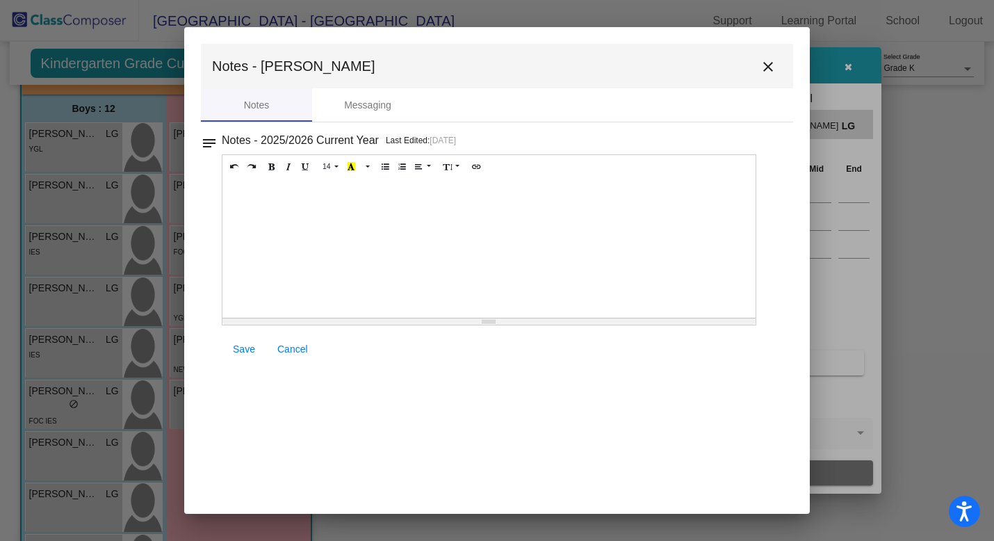
click at [770, 71] on mat-icon "close" at bounding box center [767, 66] width 17 height 17
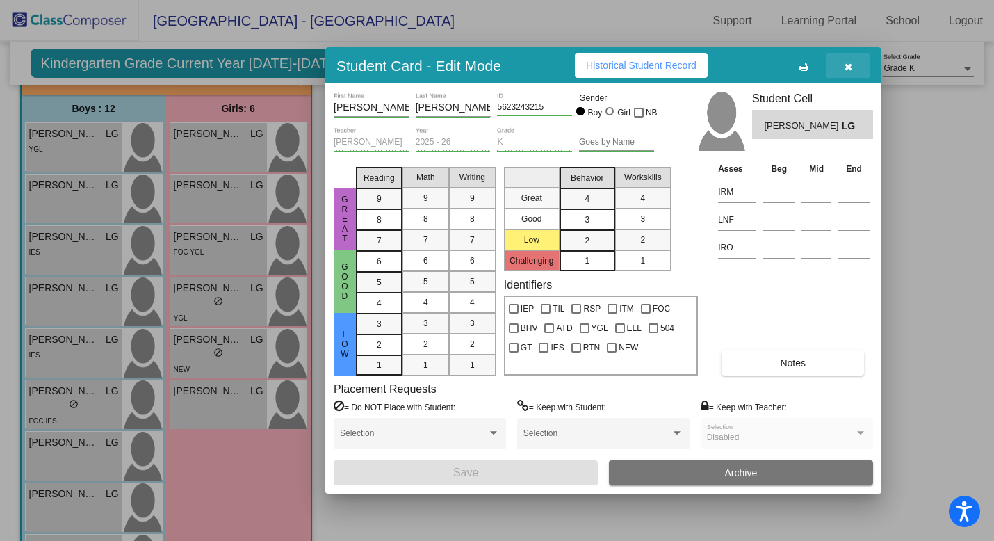
click at [848, 65] on icon "button" at bounding box center [848, 67] width 8 height 10
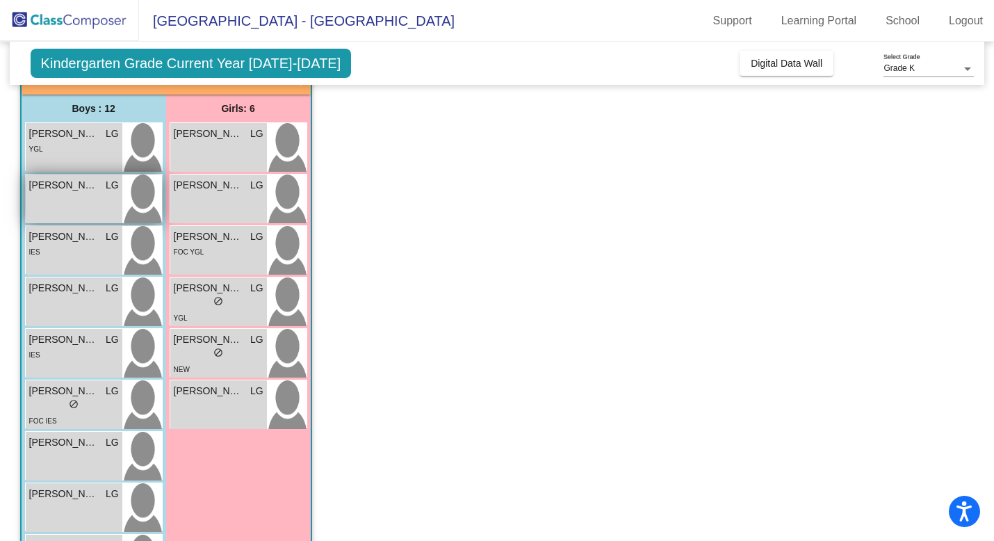
click at [98, 208] on div "Caleb Montavy LG lock do_not_disturb_alt" at bounding box center [74, 198] width 97 height 49
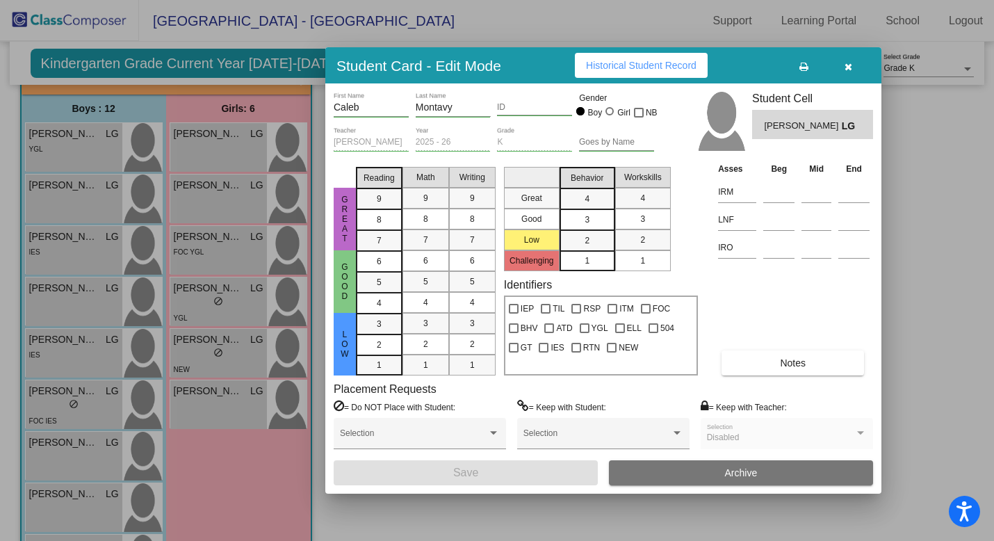
click at [841, 370] on button "Notes" at bounding box center [792, 362] width 142 height 25
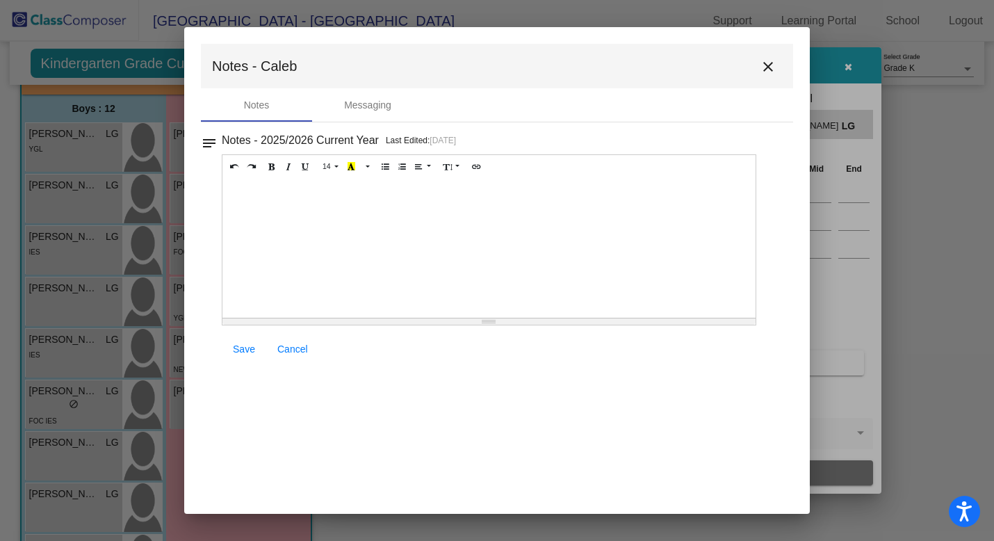
click at [768, 69] on mat-icon "close" at bounding box center [767, 66] width 17 height 17
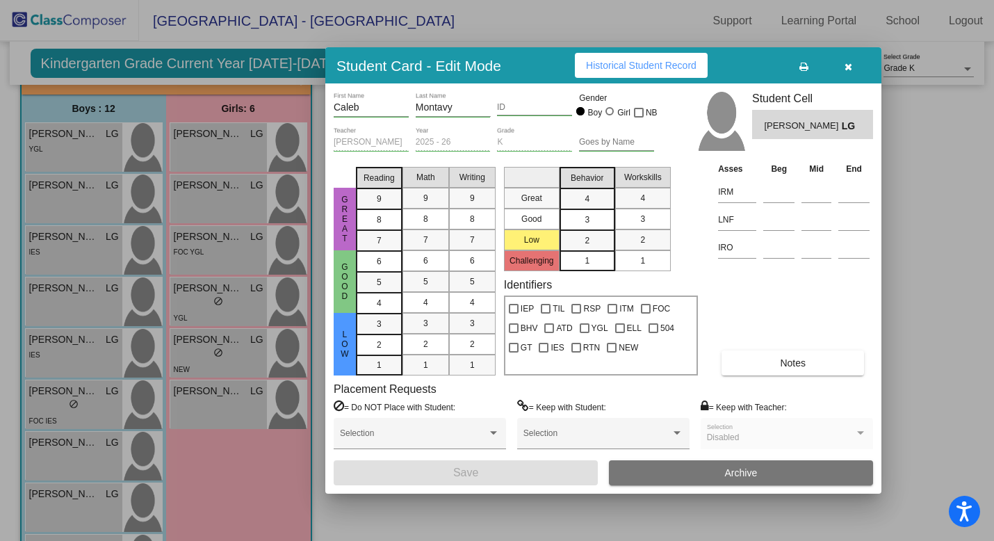
click at [850, 75] on button "button" at bounding box center [847, 65] width 44 height 25
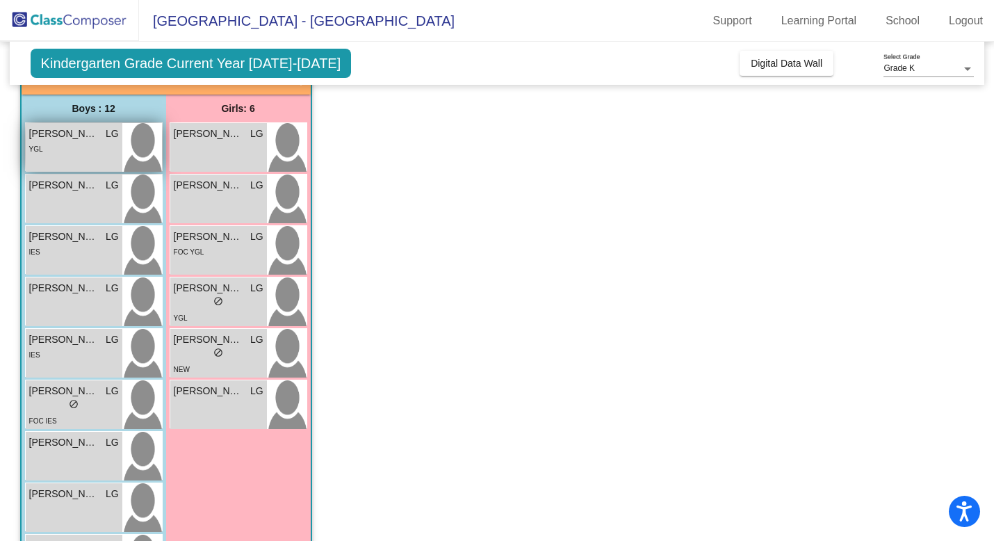
click at [70, 156] on div "Brooks Carey LG lock do_not_disturb_alt YGL" at bounding box center [74, 147] width 97 height 49
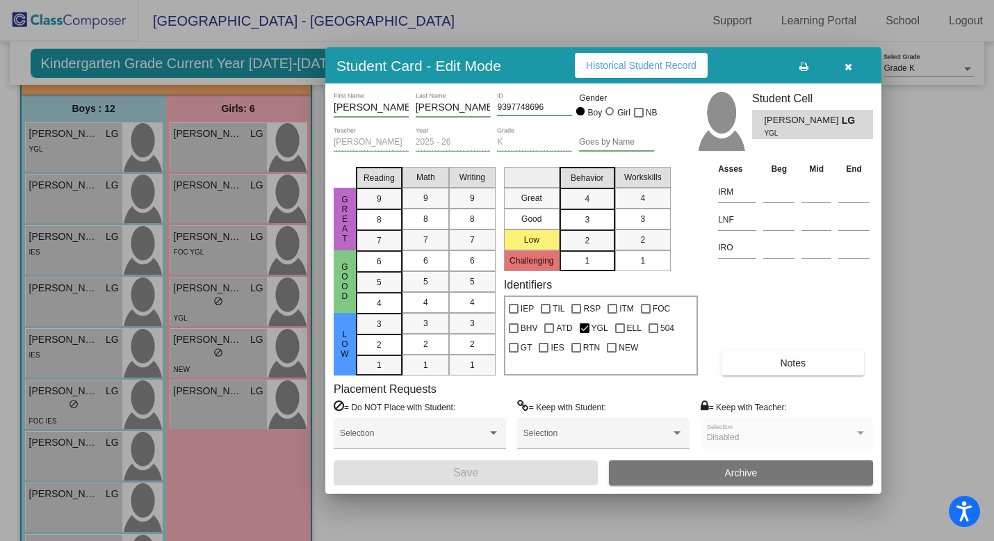
click at [789, 365] on span "Notes" at bounding box center [793, 362] width 26 height 11
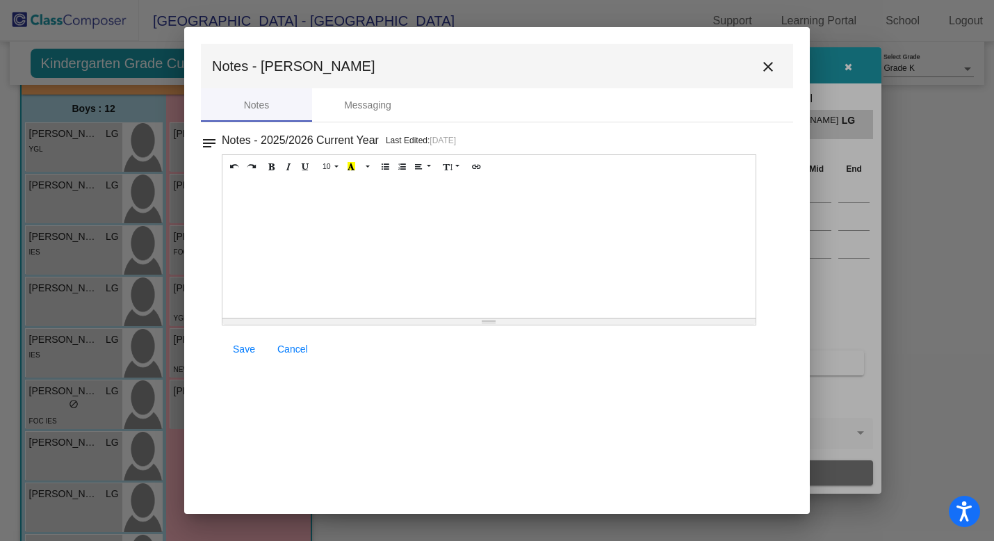
click at [772, 60] on mat-icon "close" at bounding box center [767, 66] width 17 height 17
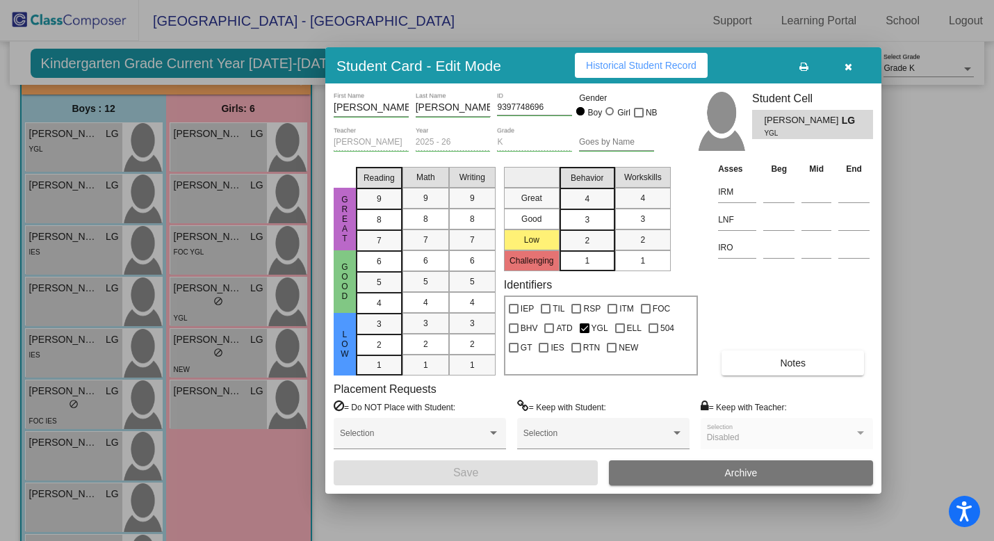
click at [239, 151] on div at bounding box center [497, 270] width 994 height 541
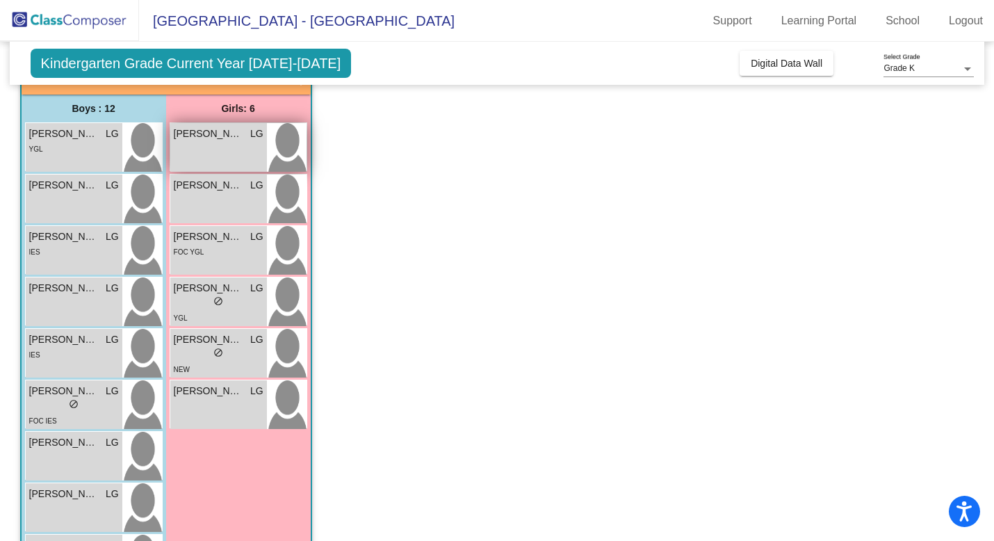
click at [208, 160] on div "Aurora Krallman LG lock do_not_disturb_alt" at bounding box center [218, 147] width 97 height 49
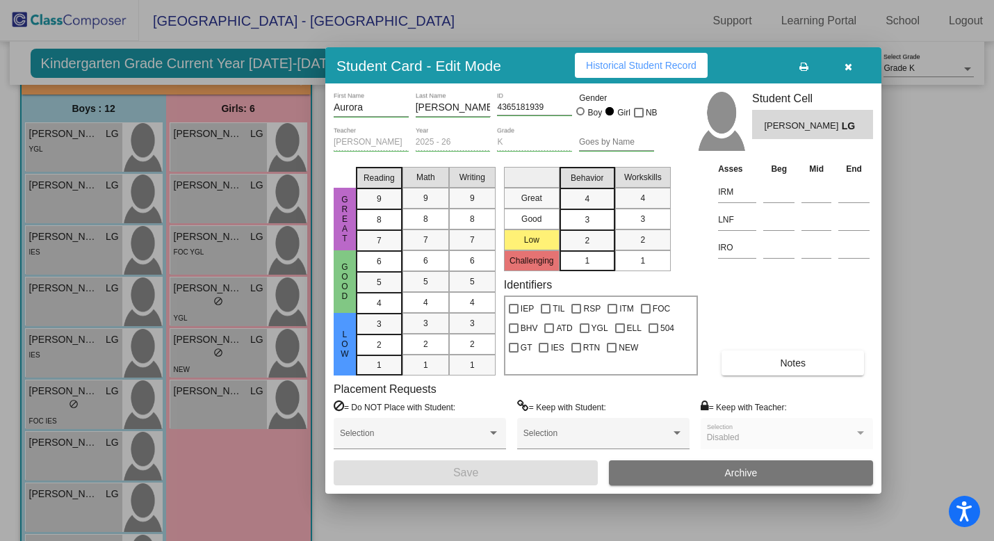
click at [823, 363] on button "Notes" at bounding box center [792, 362] width 142 height 25
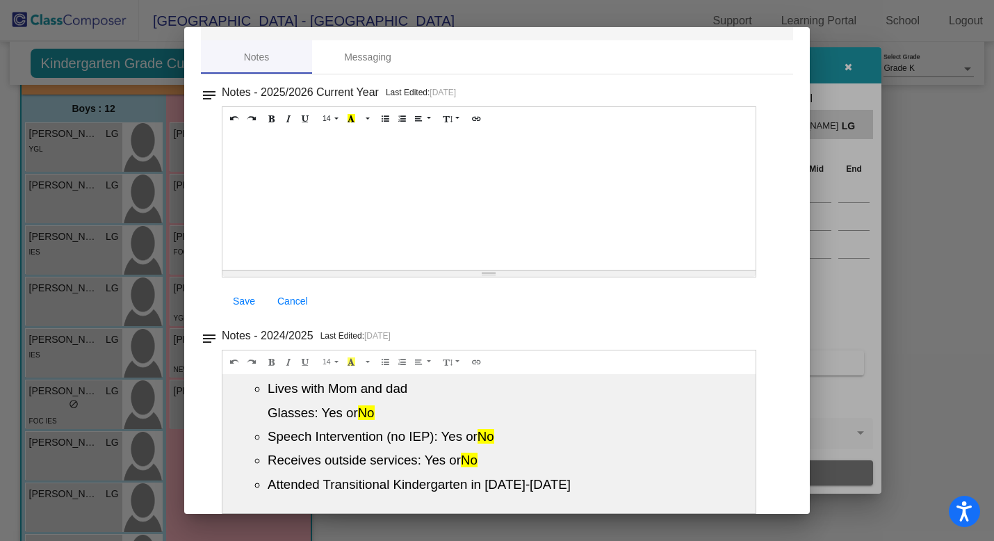
scroll to position [0, 0]
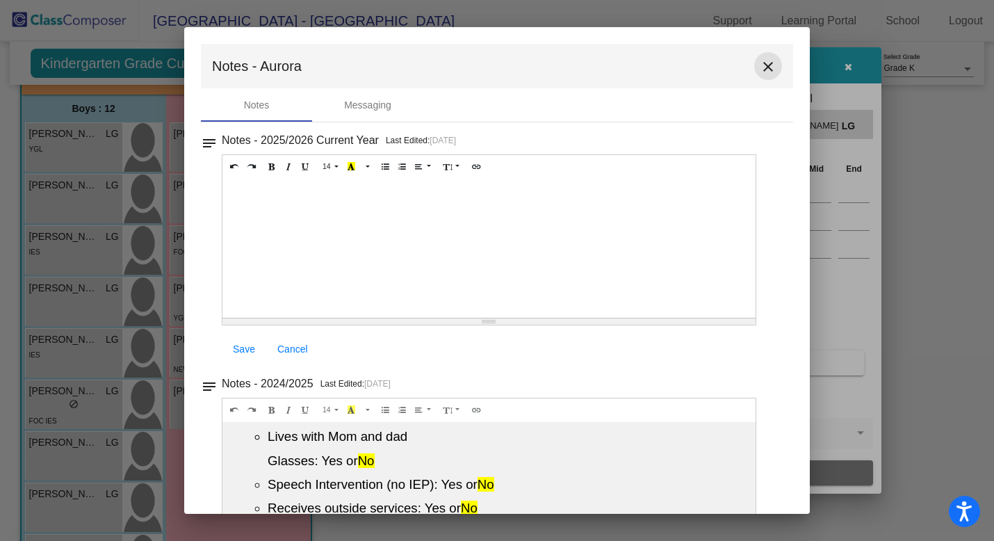
click at [759, 67] on mat-icon "close" at bounding box center [767, 66] width 17 height 17
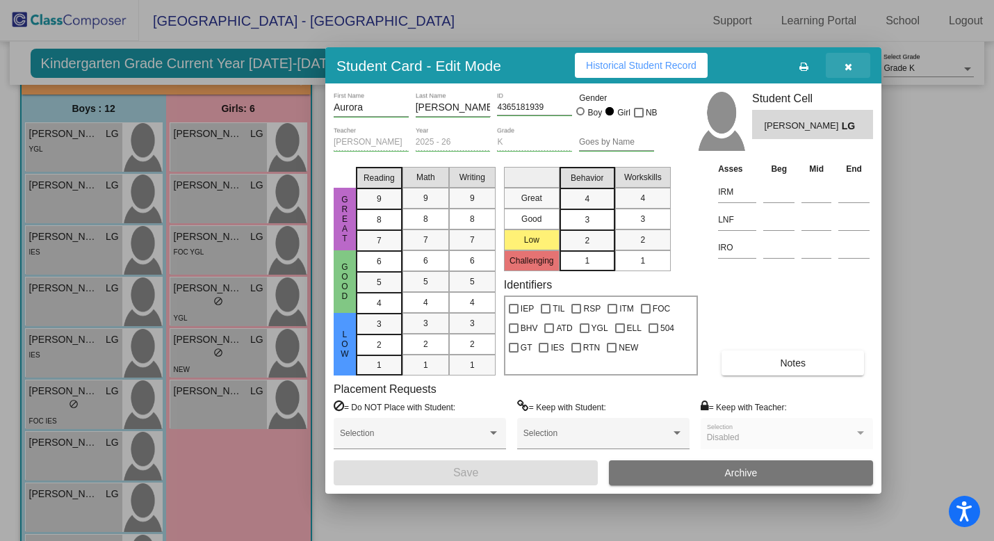
click at [849, 68] on icon "button" at bounding box center [848, 67] width 8 height 10
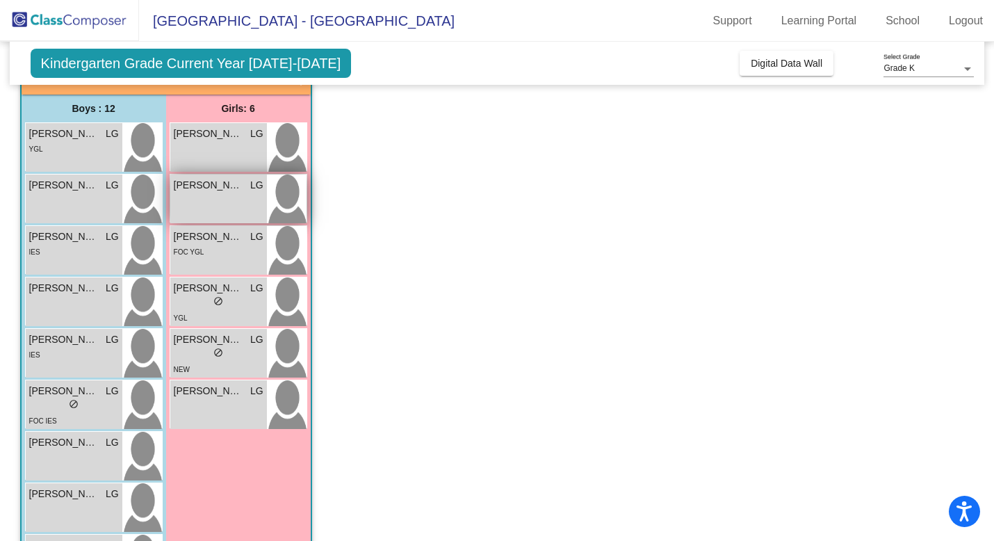
click at [220, 203] on div "Elena Potts LG lock do_not_disturb_alt" at bounding box center [218, 198] width 97 height 49
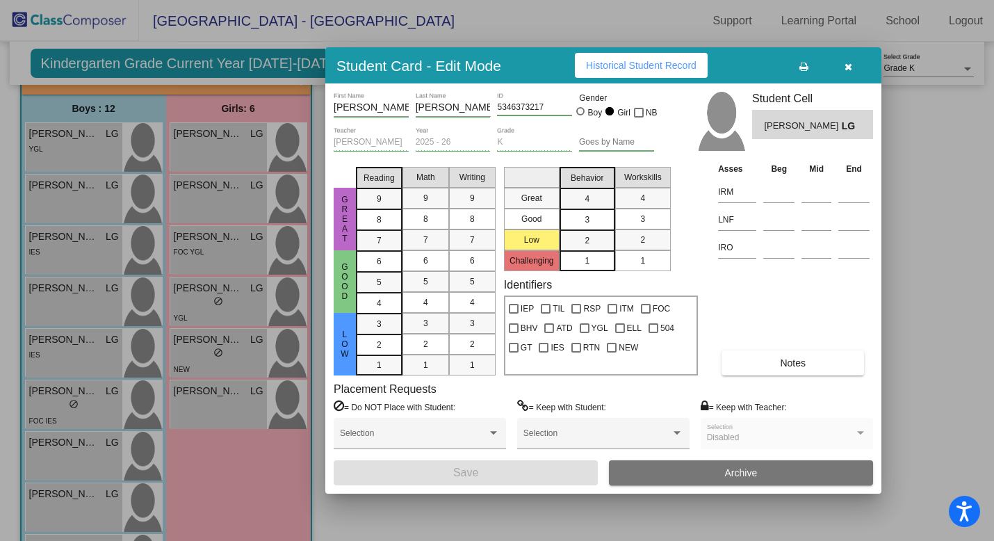
click at [791, 363] on span "Notes" at bounding box center [793, 362] width 26 height 11
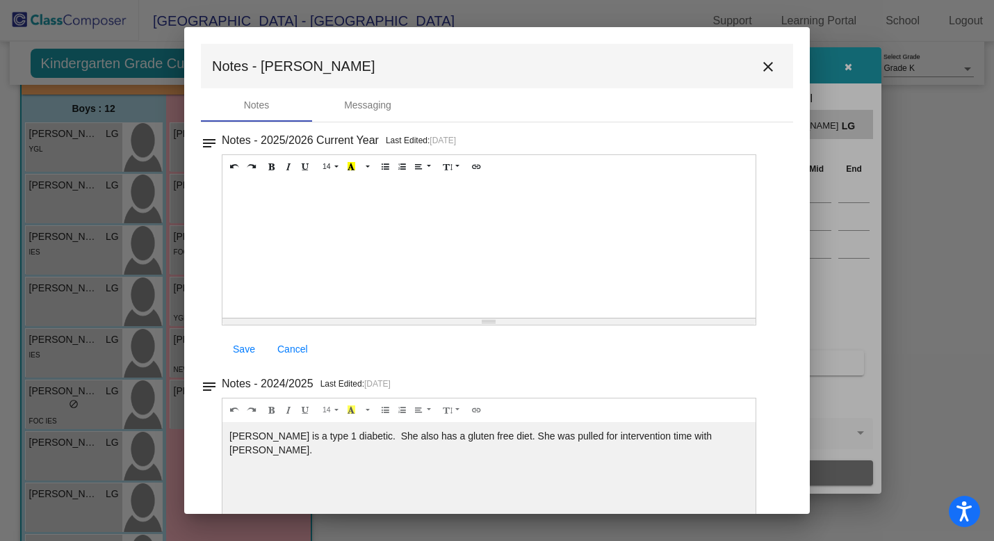
click at [759, 67] on mat-icon "close" at bounding box center [767, 66] width 17 height 17
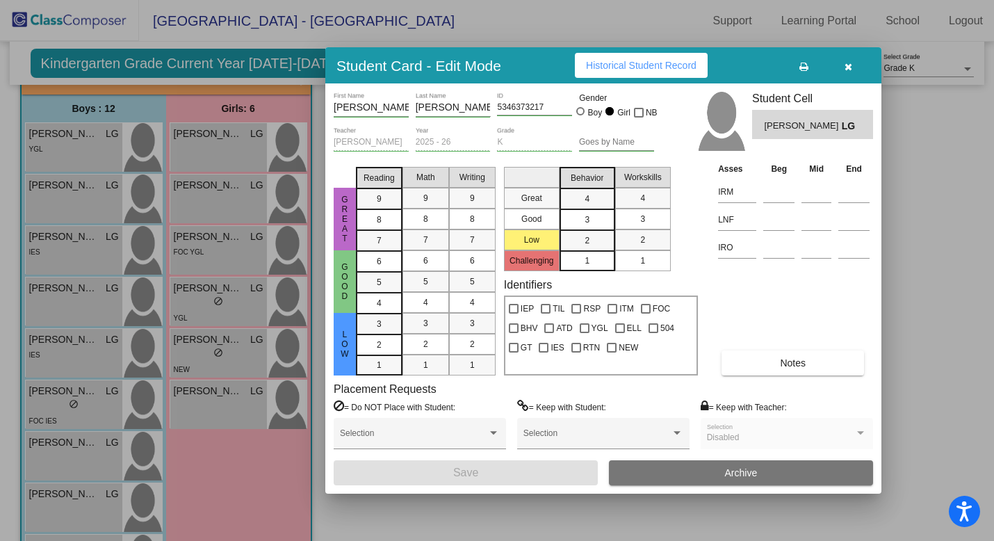
click at [850, 68] on icon "button" at bounding box center [848, 67] width 8 height 10
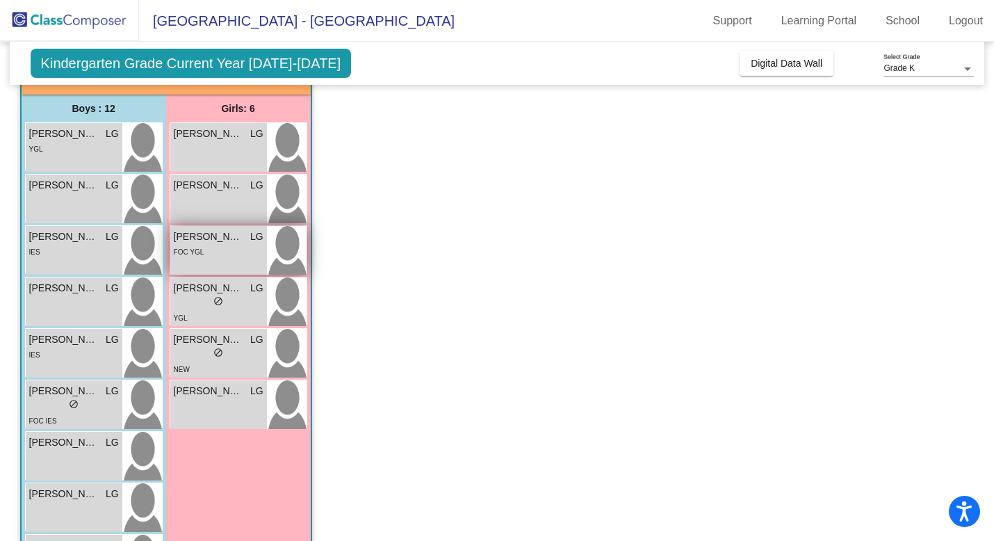
click at [183, 246] on div "FOC YGL" at bounding box center [189, 251] width 31 height 15
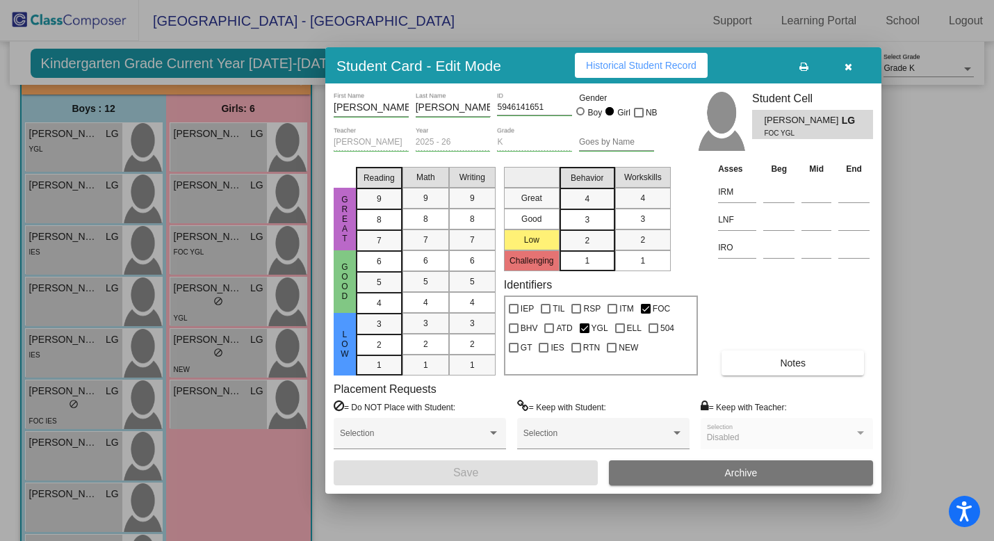
click at [796, 363] on span "Notes" at bounding box center [793, 362] width 26 height 11
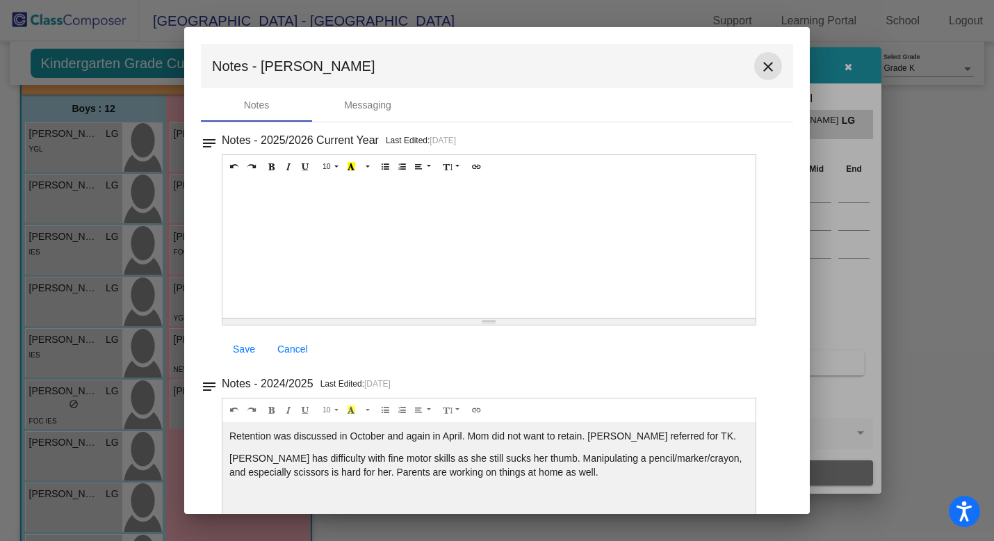
click at [760, 65] on mat-icon "close" at bounding box center [767, 66] width 17 height 17
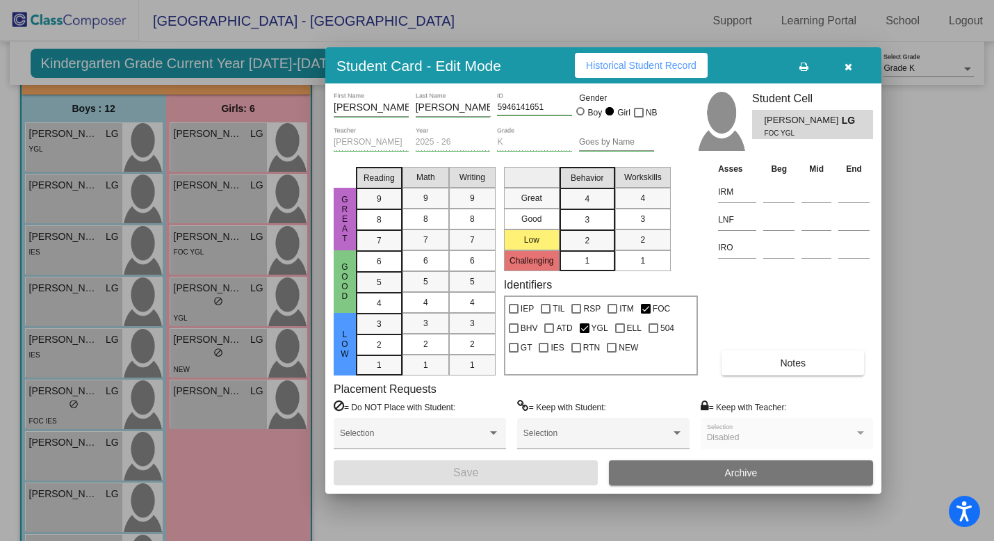
click at [848, 69] on icon "button" at bounding box center [848, 67] width 8 height 10
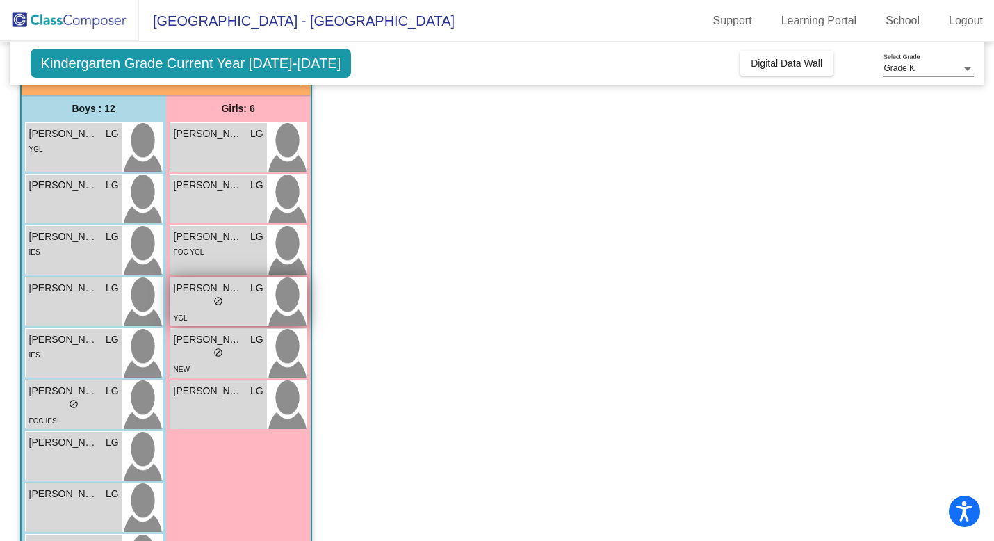
click at [186, 299] on div "lock do_not_disturb_alt" at bounding box center [219, 302] width 90 height 15
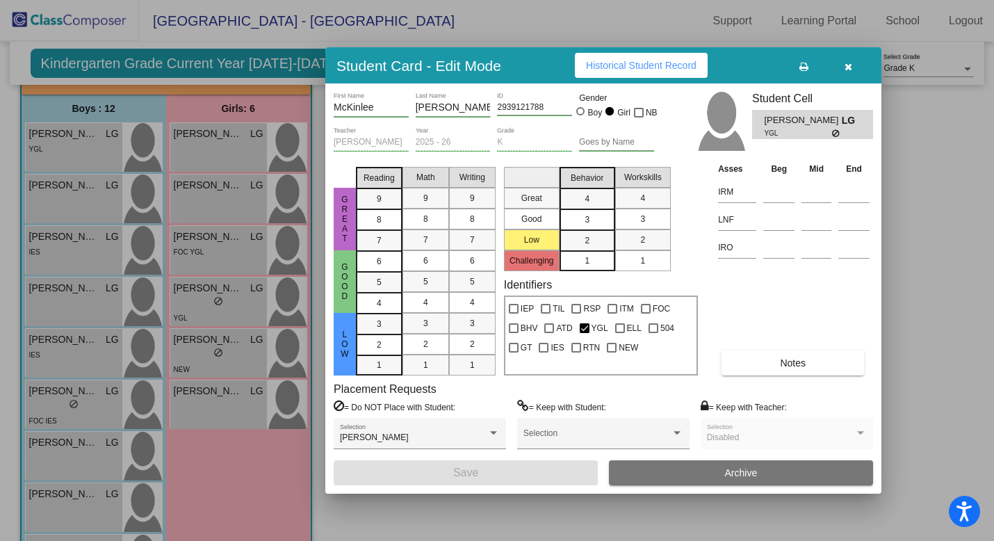
click at [793, 363] on span "Notes" at bounding box center [793, 362] width 26 height 11
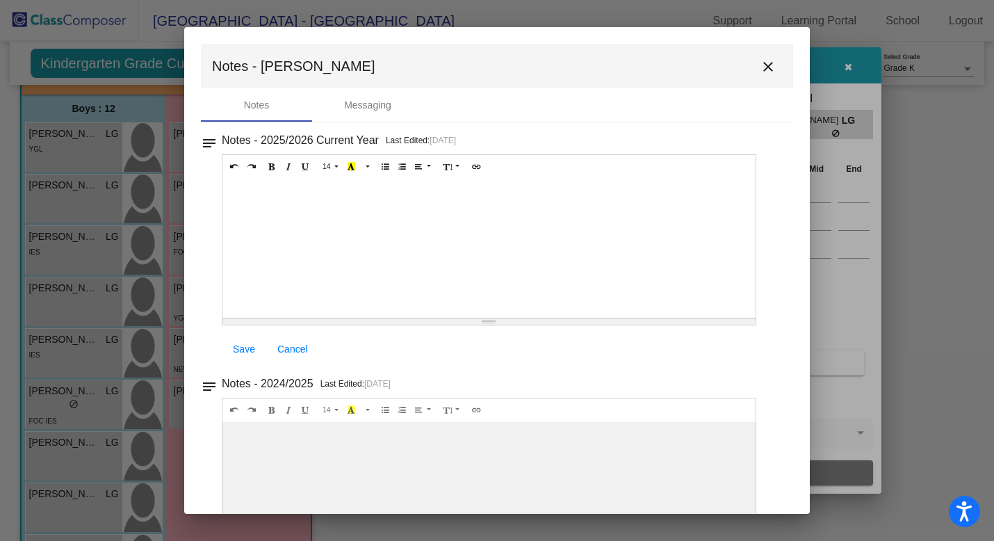
click at [761, 71] on mat-icon "close" at bounding box center [767, 66] width 17 height 17
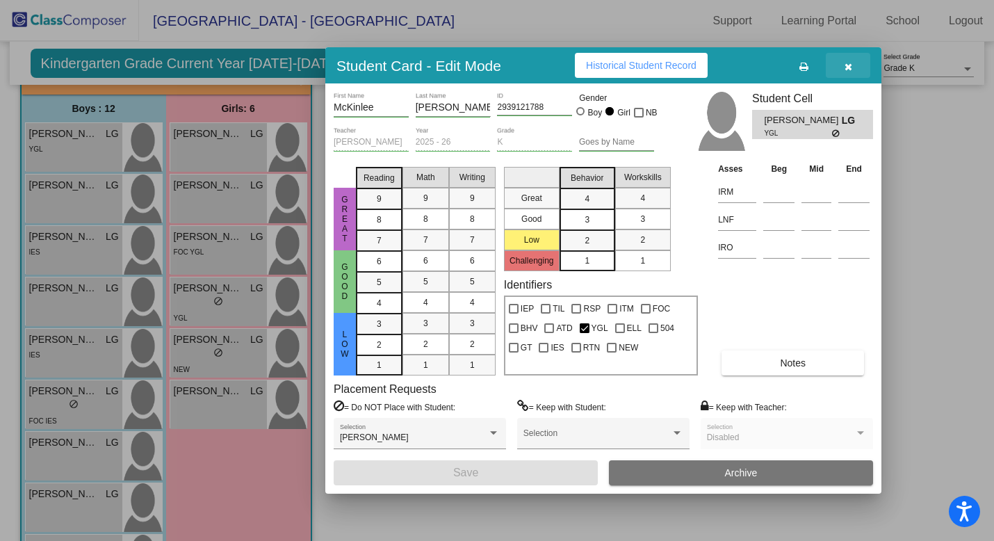
click at [844, 64] on icon "button" at bounding box center [848, 67] width 8 height 10
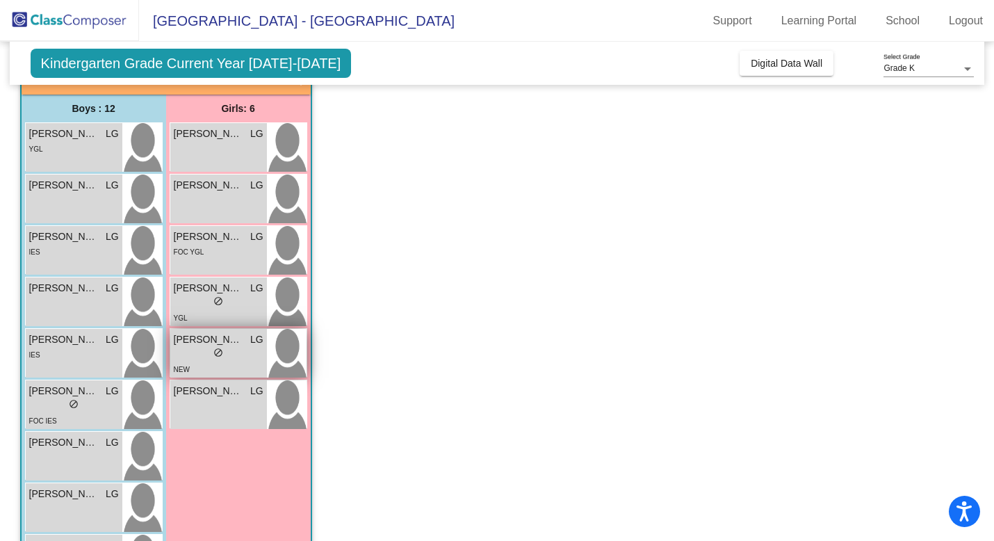
click at [251, 350] on div "lock do_not_disturb_alt" at bounding box center [219, 354] width 90 height 15
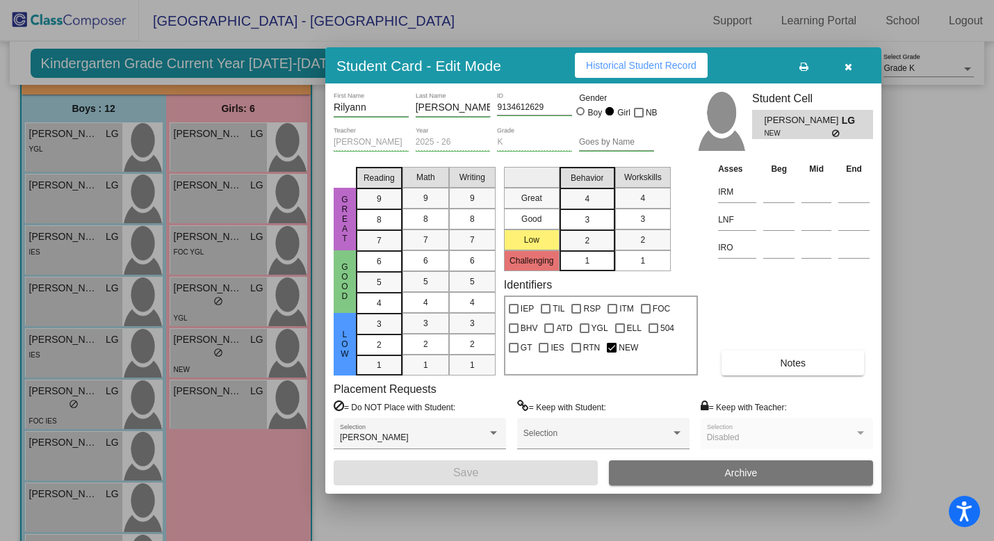
click at [811, 358] on button "Notes" at bounding box center [792, 362] width 142 height 25
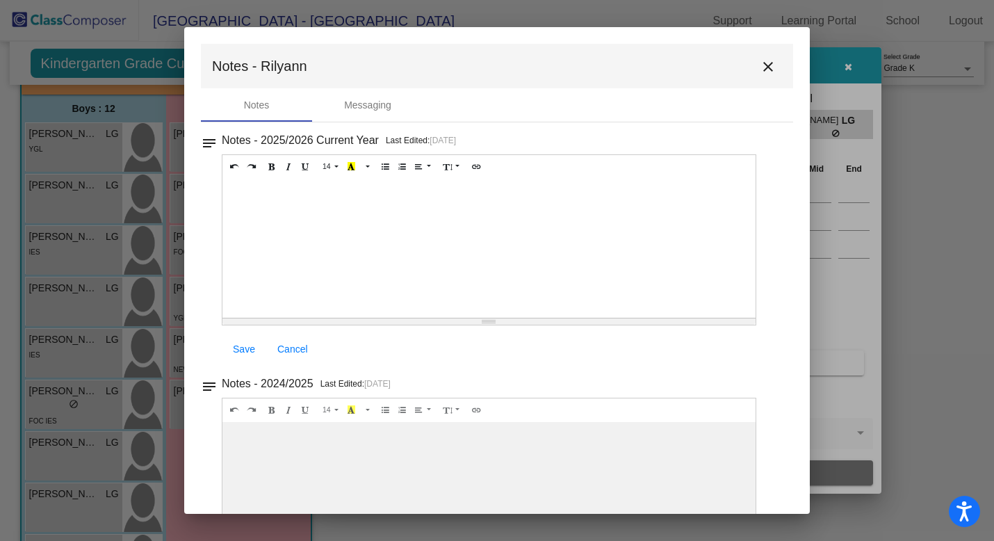
click at [766, 67] on mat-icon "close" at bounding box center [767, 66] width 17 height 17
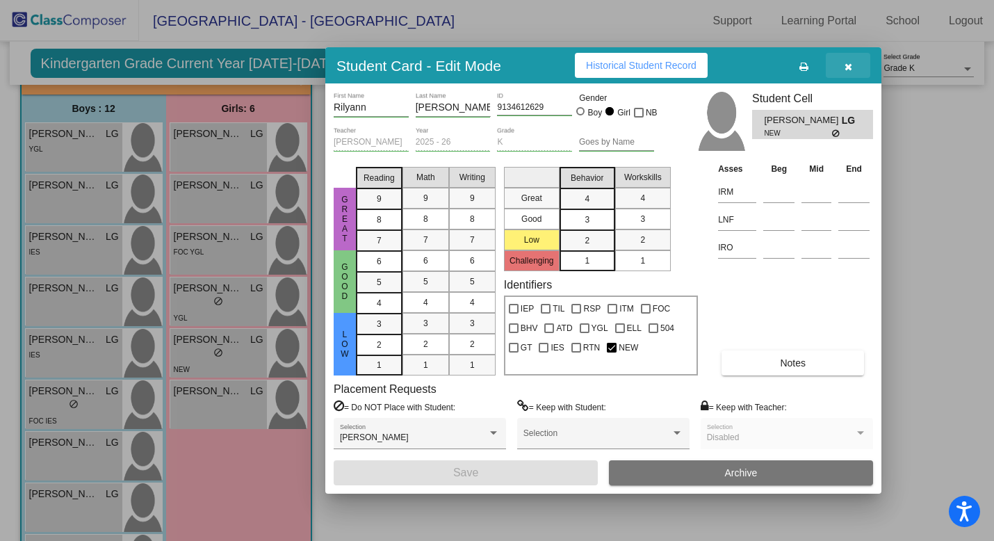
click at [854, 67] on button "button" at bounding box center [847, 65] width 44 height 25
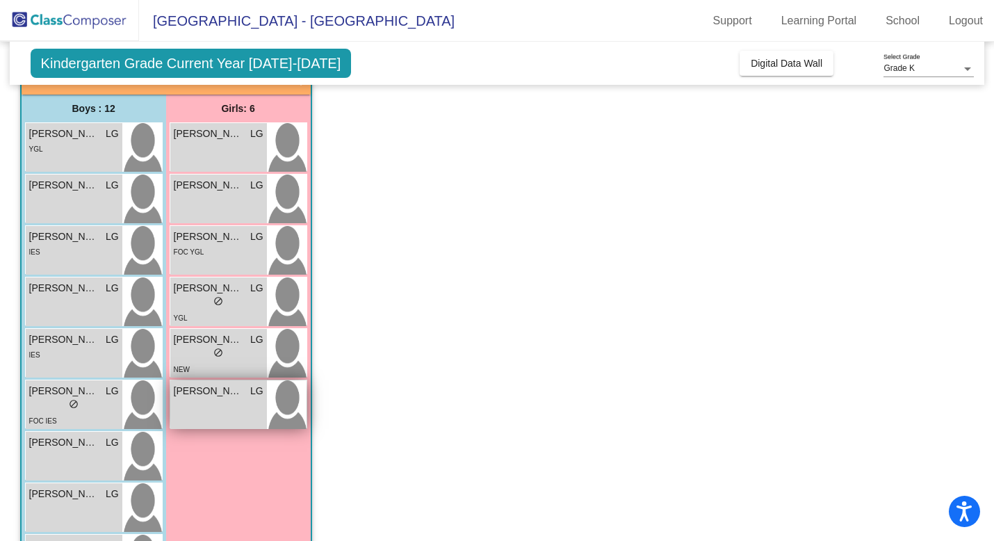
click at [217, 411] on div "Tinley Thompson LG lock do_not_disturb_alt" at bounding box center [218, 404] width 97 height 49
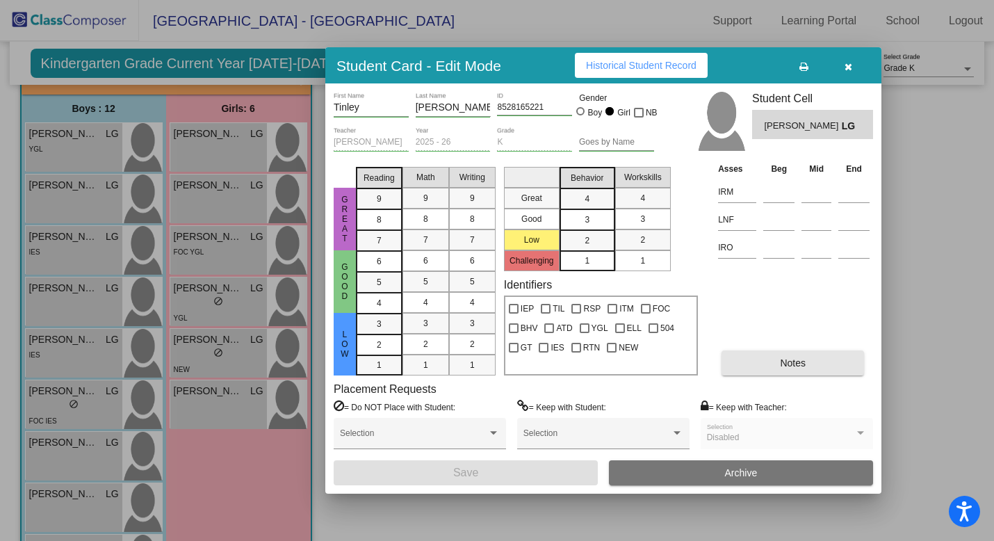
click at [774, 363] on button "Notes" at bounding box center [792, 362] width 142 height 25
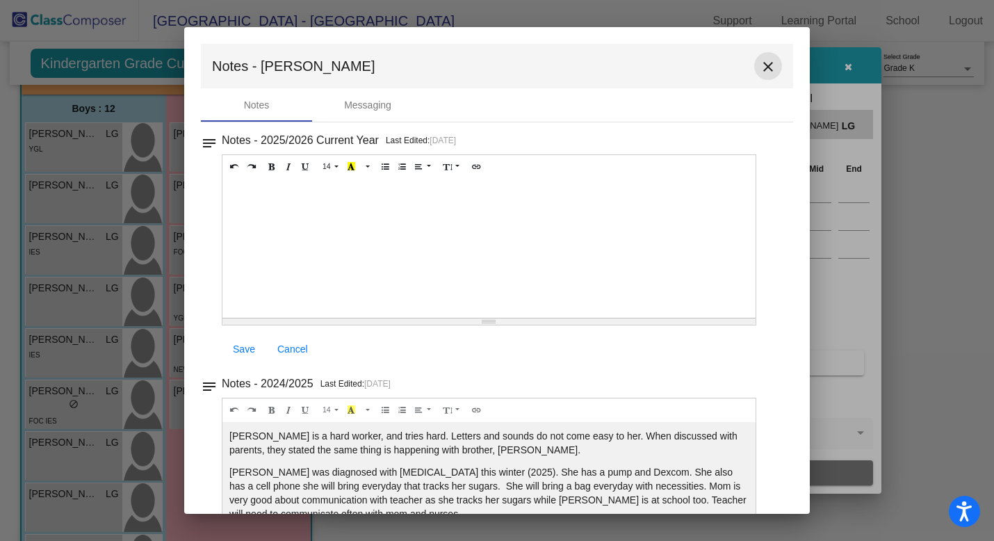
click at [766, 64] on mat-icon "close" at bounding box center [767, 66] width 17 height 17
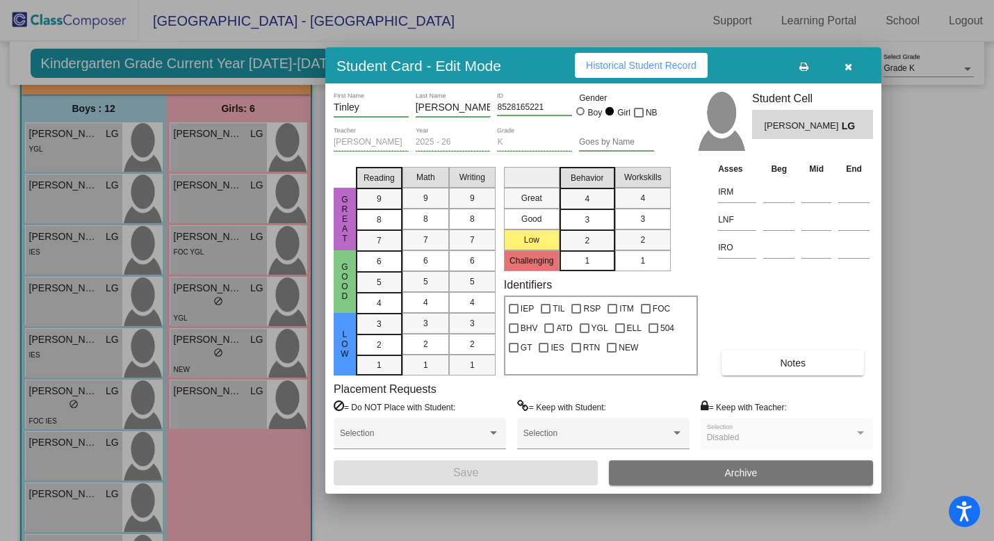
click at [848, 64] on icon "button" at bounding box center [848, 67] width 8 height 10
